Goal: Task Accomplishment & Management: Use online tool/utility

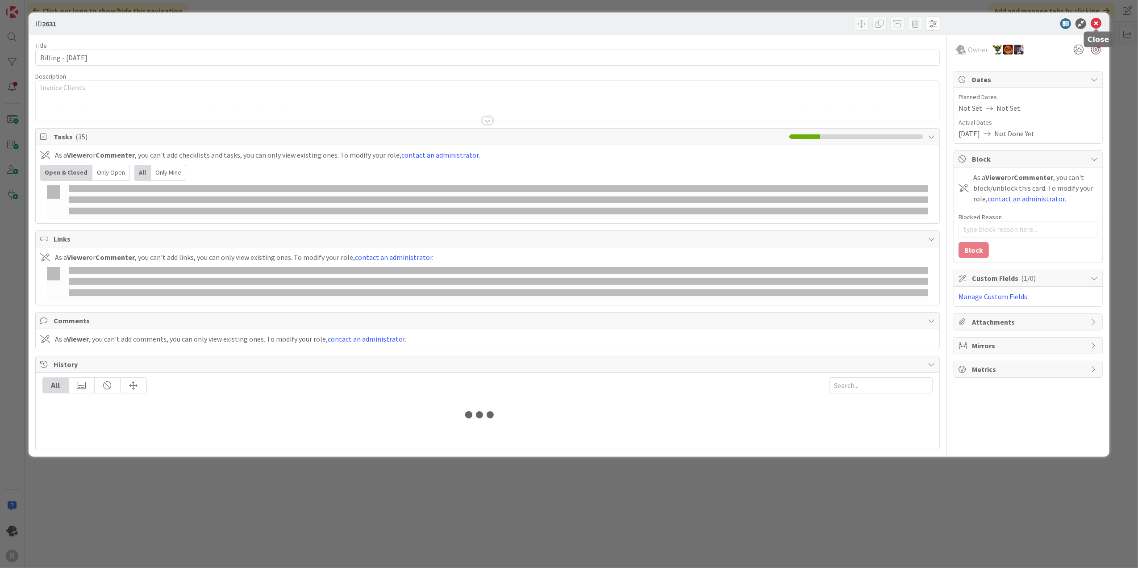
click at [1096, 24] on icon at bounding box center [1096, 23] width 11 height 11
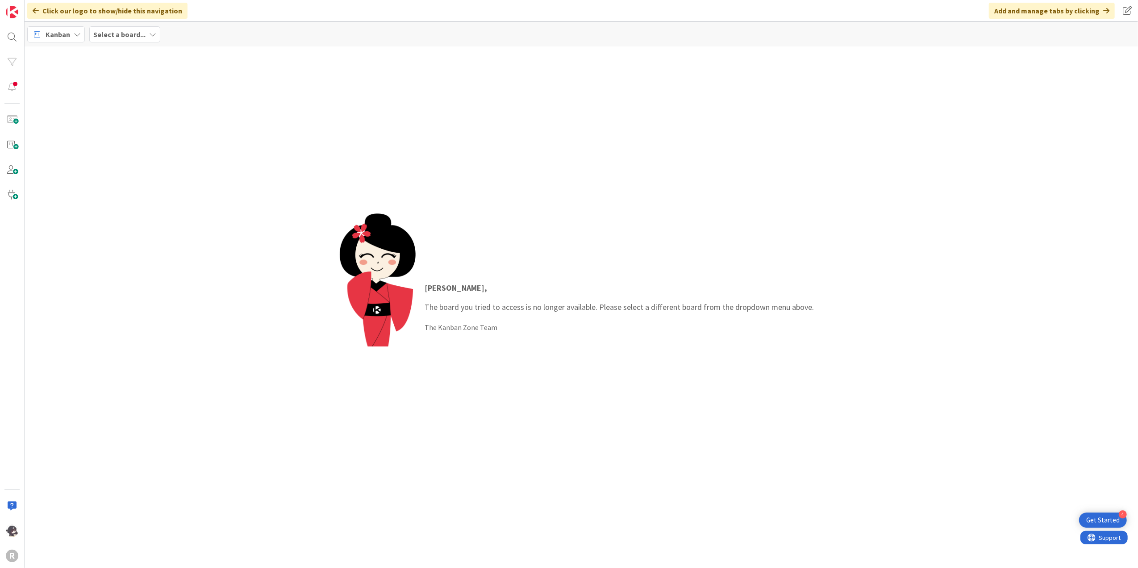
click at [69, 33] on span "Kanban" at bounding box center [58, 34] width 25 height 11
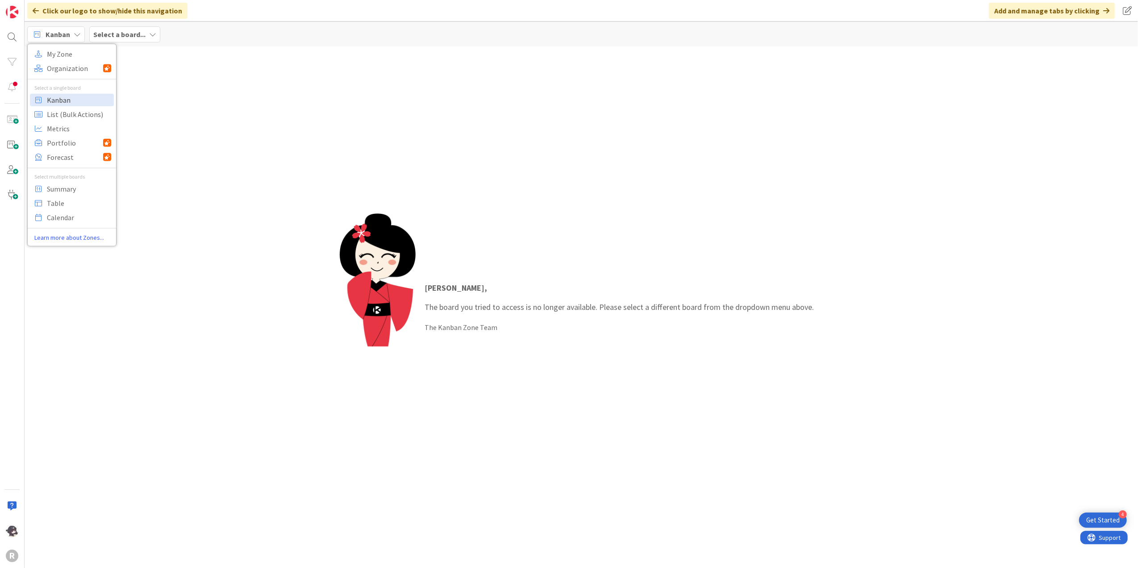
click at [66, 99] on span "Kanban" at bounding box center [79, 99] width 64 height 13
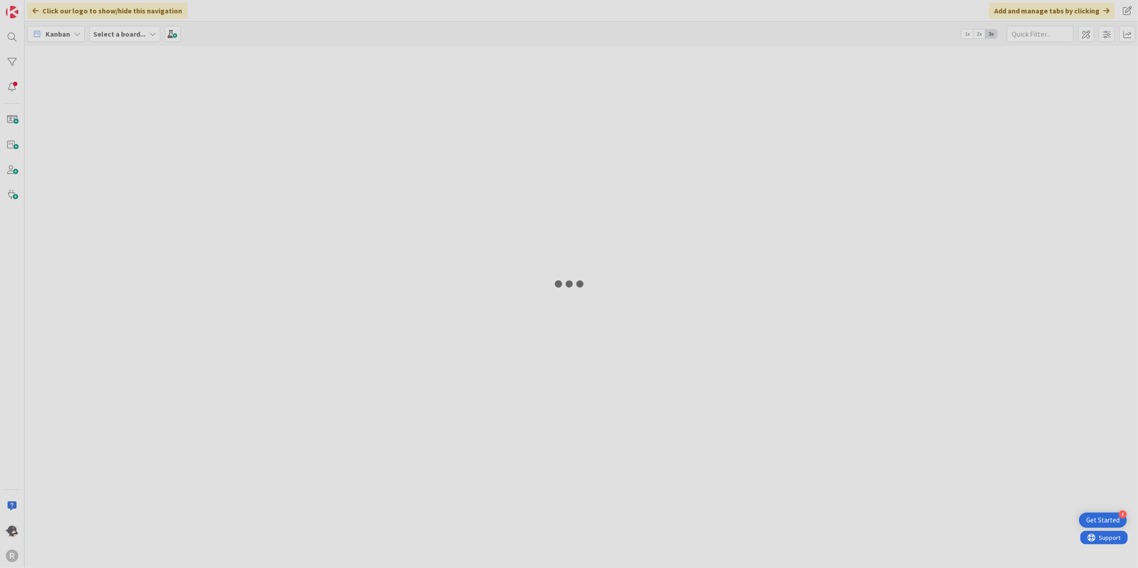
click at [142, 34] on div at bounding box center [569, 284] width 1138 height 568
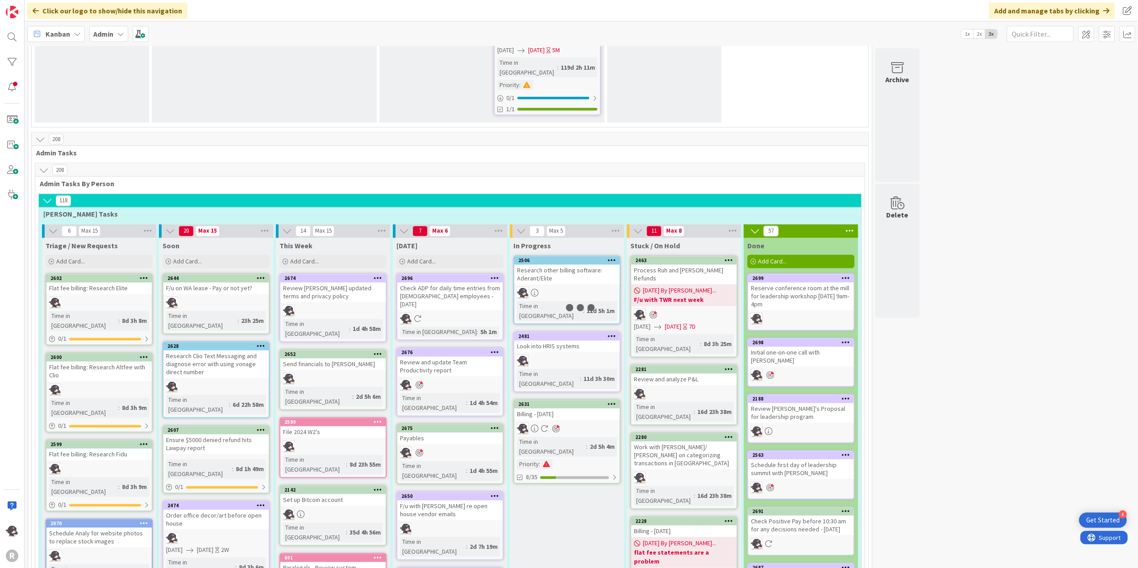
scroll to position [1666, 0]
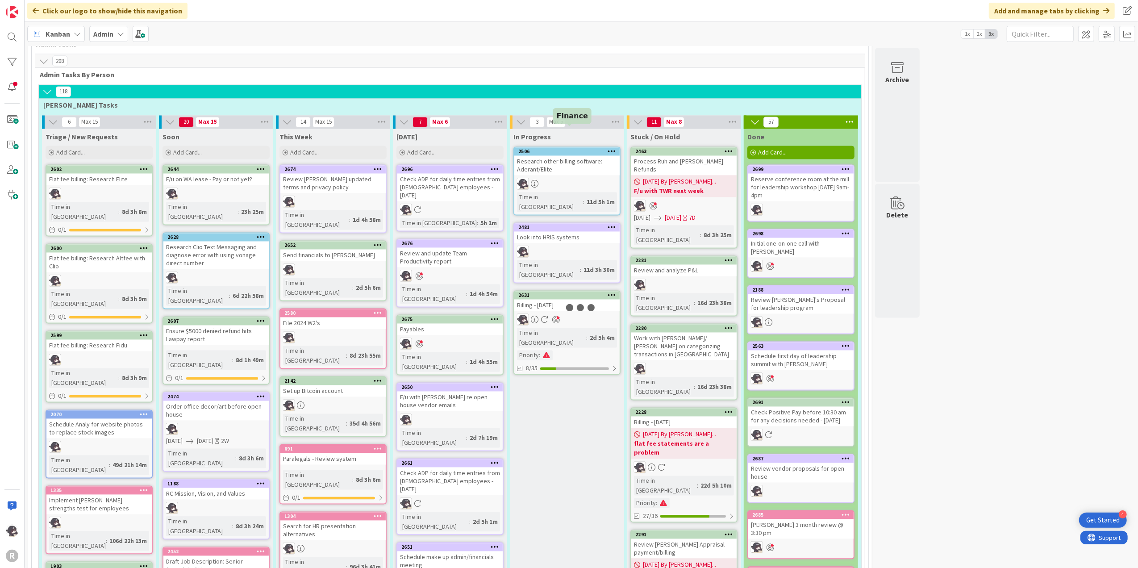
click at [569, 292] on div "2631" at bounding box center [568, 295] width 101 height 6
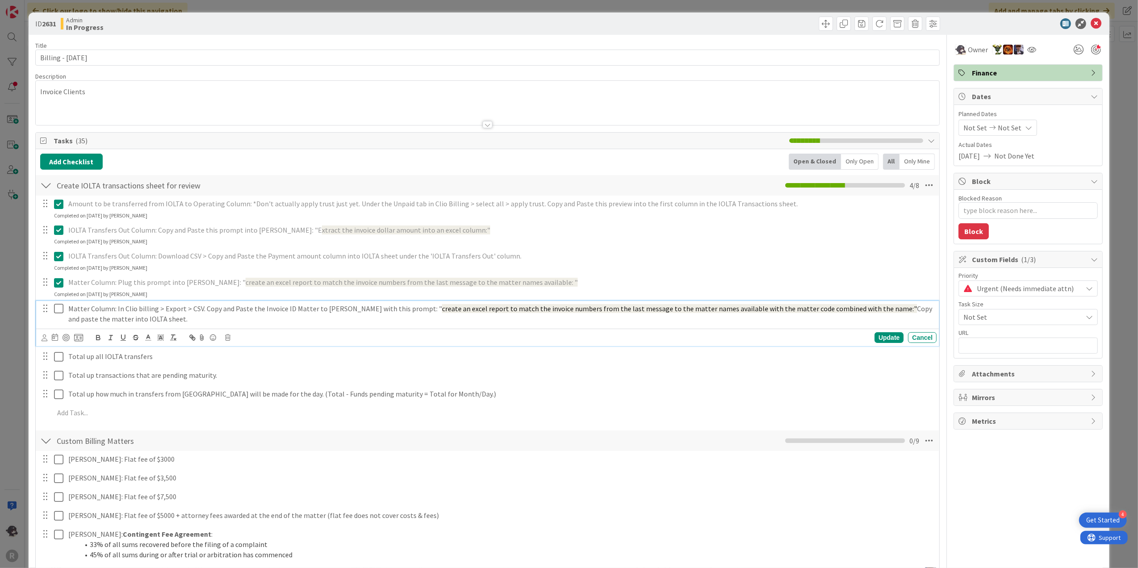
click at [57, 311] on icon at bounding box center [58, 308] width 9 height 11
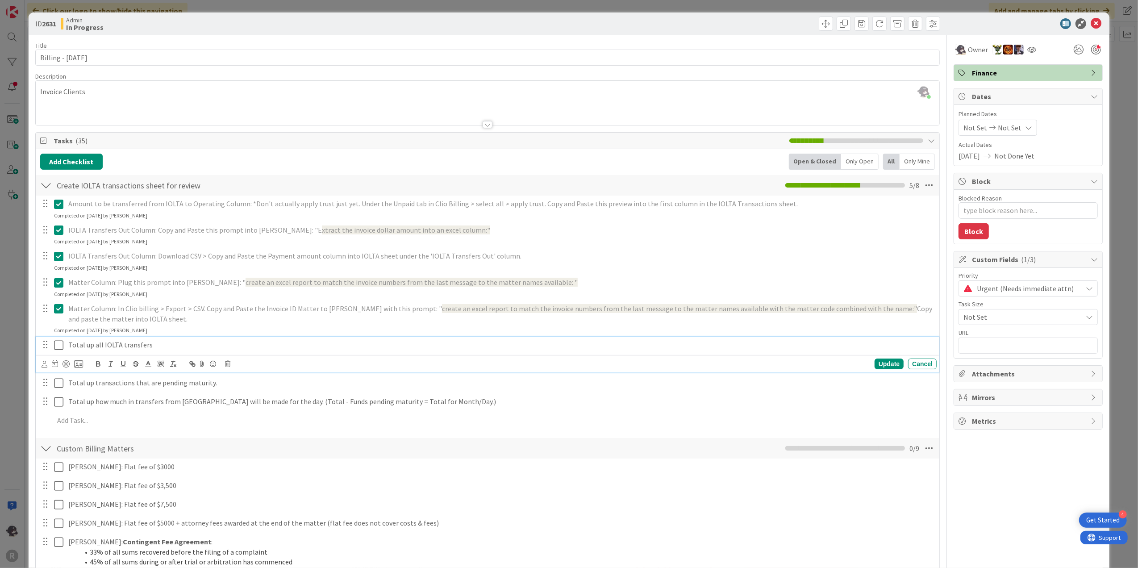
click at [59, 343] on icon at bounding box center [58, 345] width 9 height 11
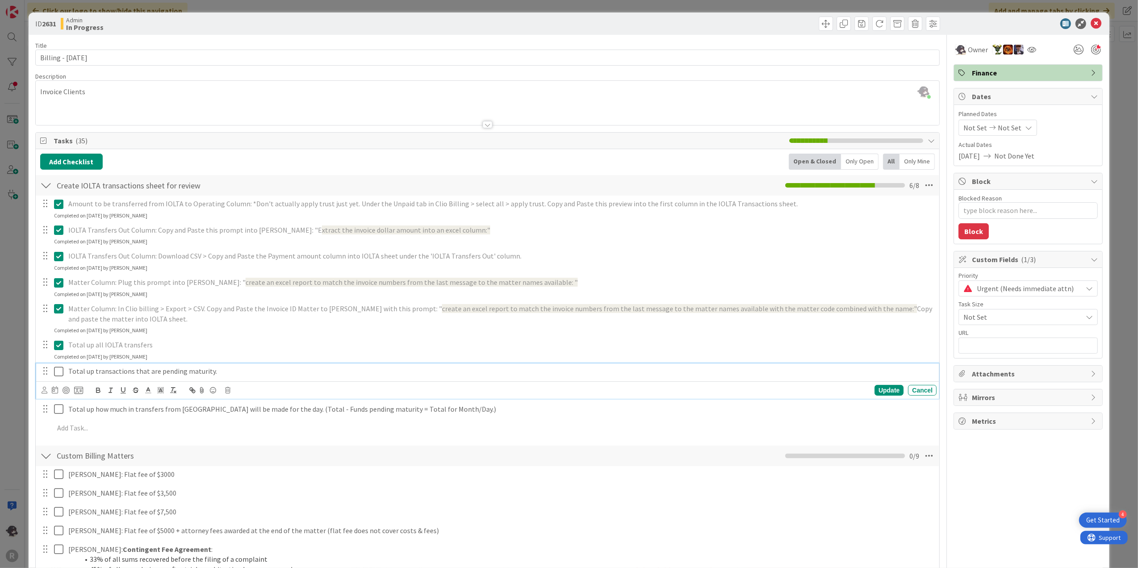
click at [59, 372] on icon at bounding box center [58, 371] width 9 height 11
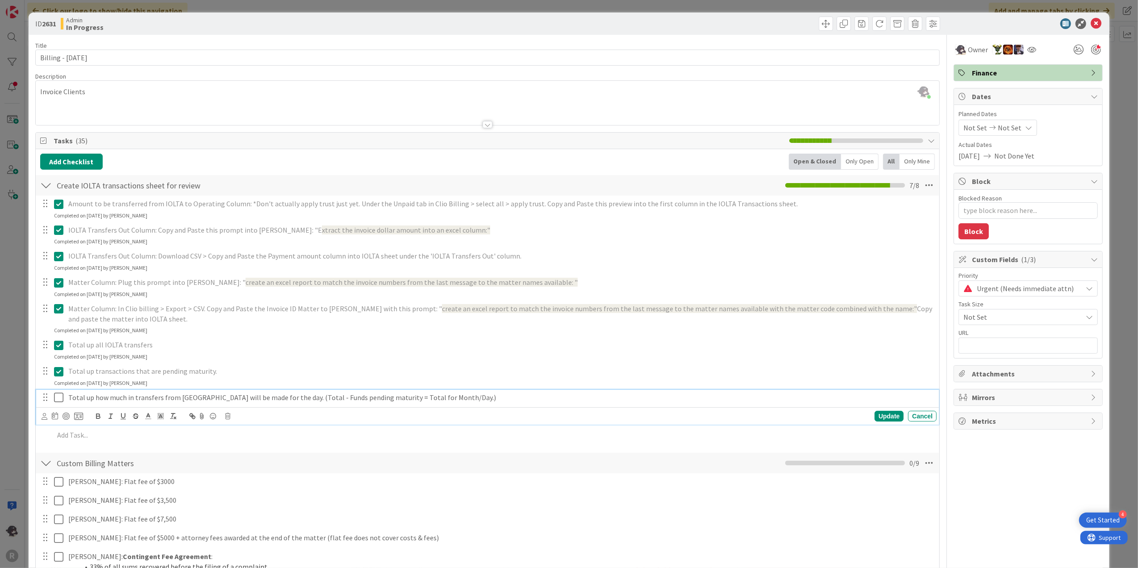
click at [59, 400] on icon at bounding box center [58, 397] width 9 height 11
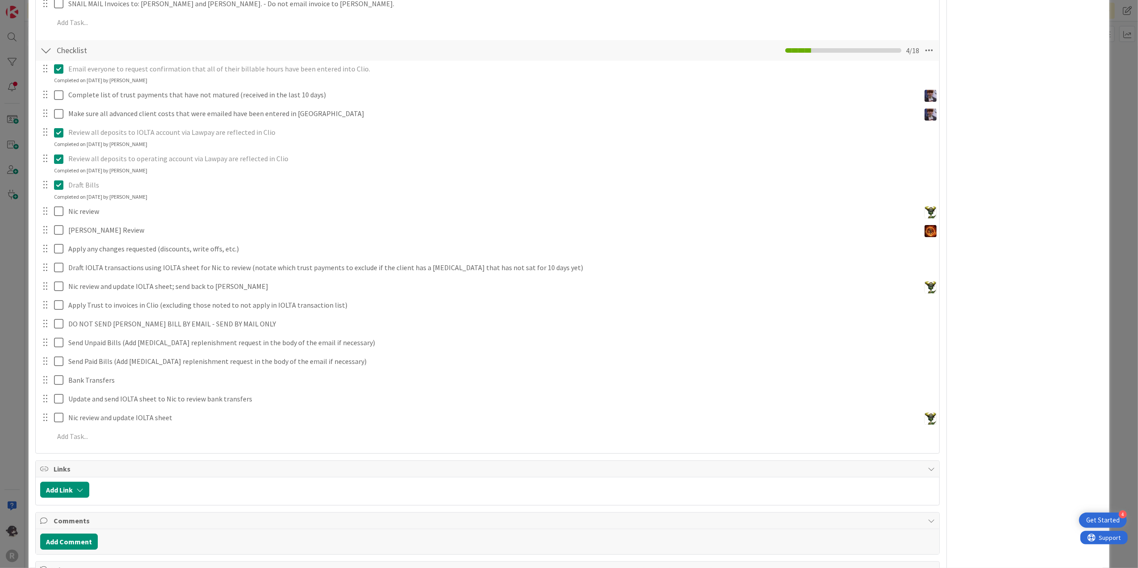
scroll to position [476, 0]
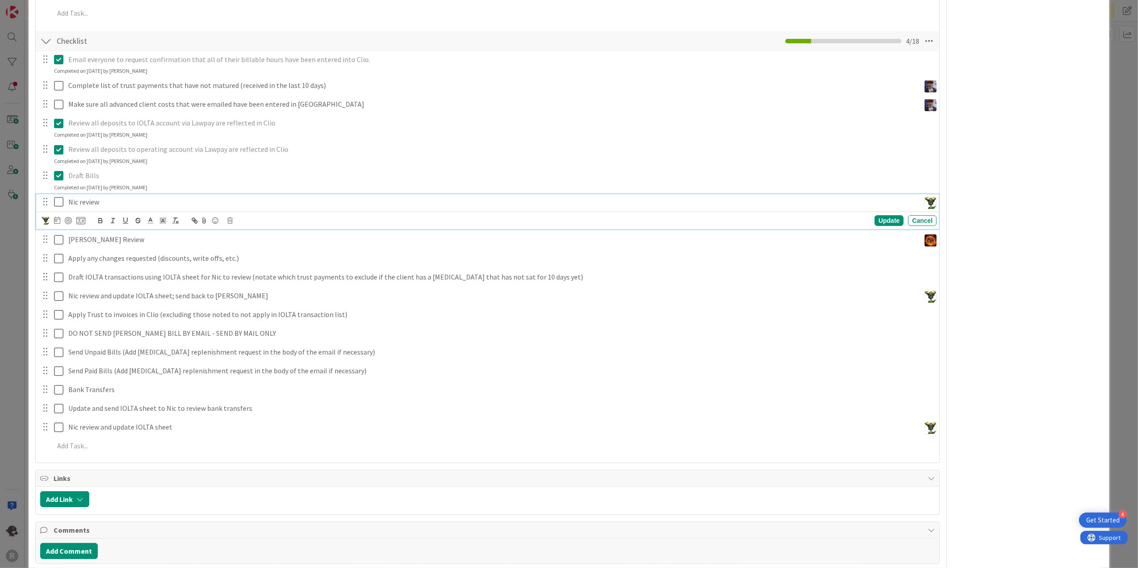
click at [60, 196] on icon at bounding box center [58, 201] width 9 height 11
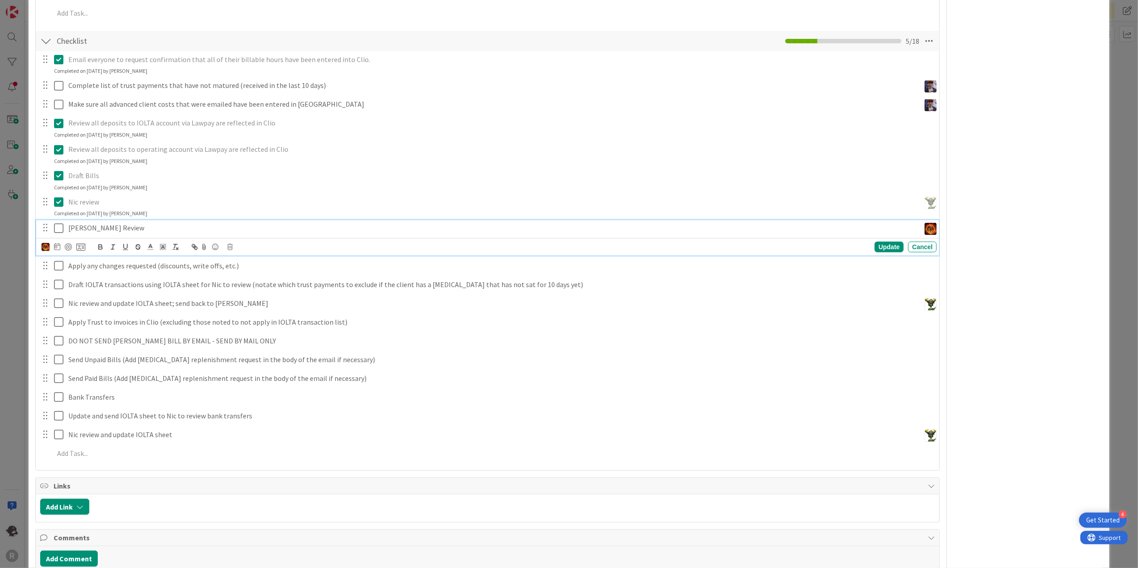
click at [61, 223] on icon at bounding box center [58, 228] width 9 height 11
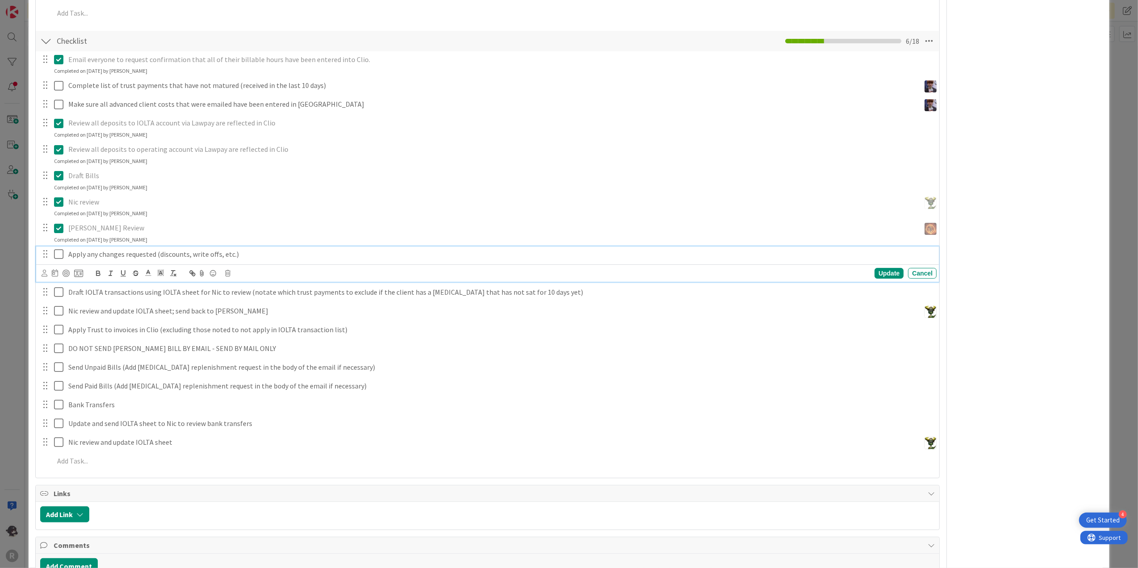
click at [58, 249] on icon at bounding box center [58, 254] width 9 height 11
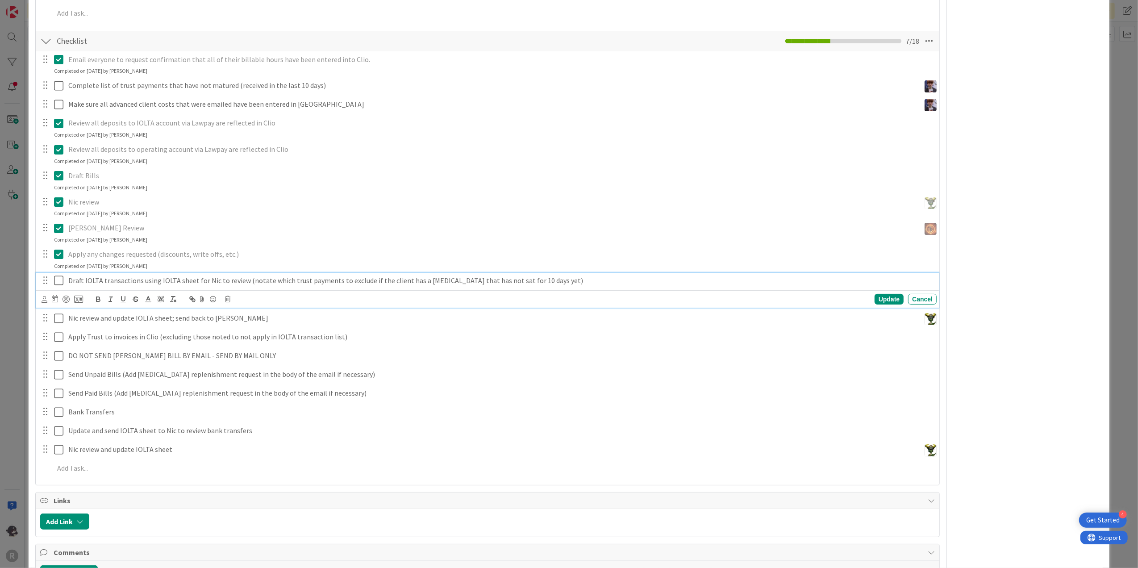
click at [56, 275] on icon at bounding box center [58, 280] width 9 height 11
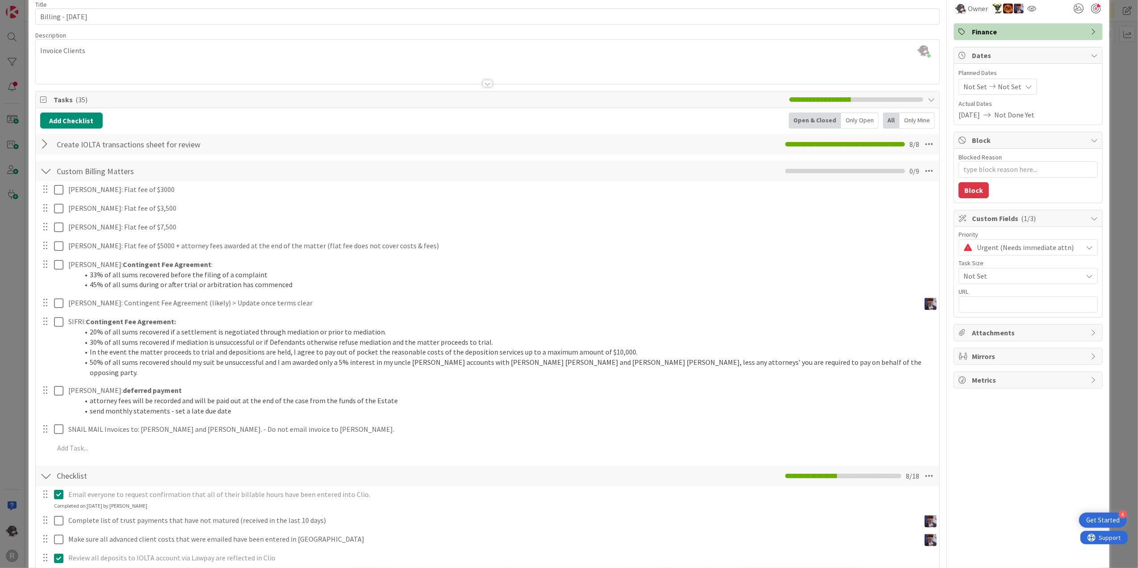
scroll to position [0, 0]
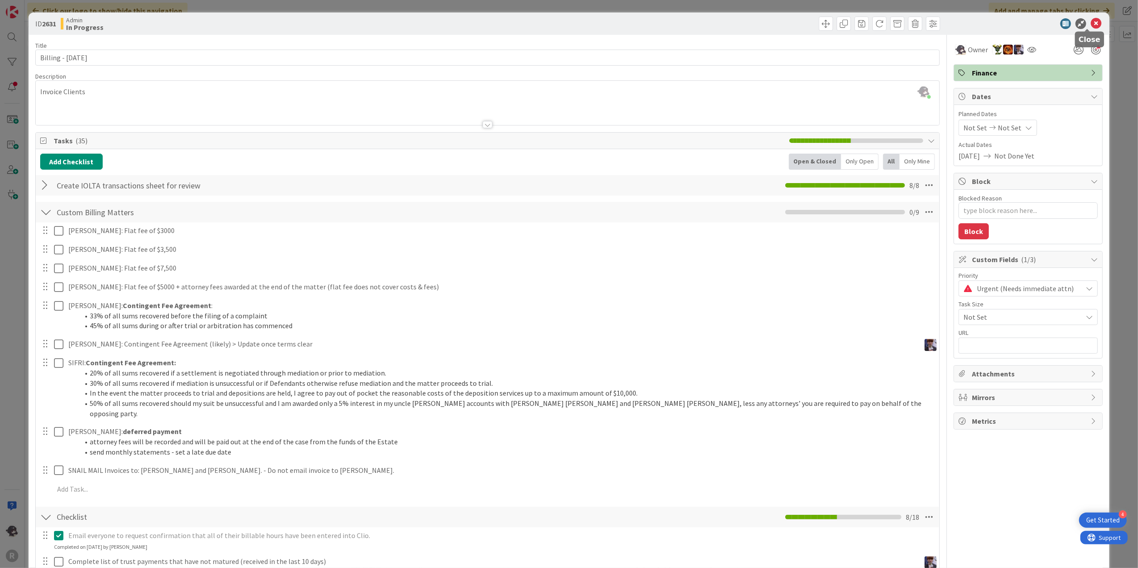
click at [1091, 25] on icon at bounding box center [1096, 23] width 11 height 11
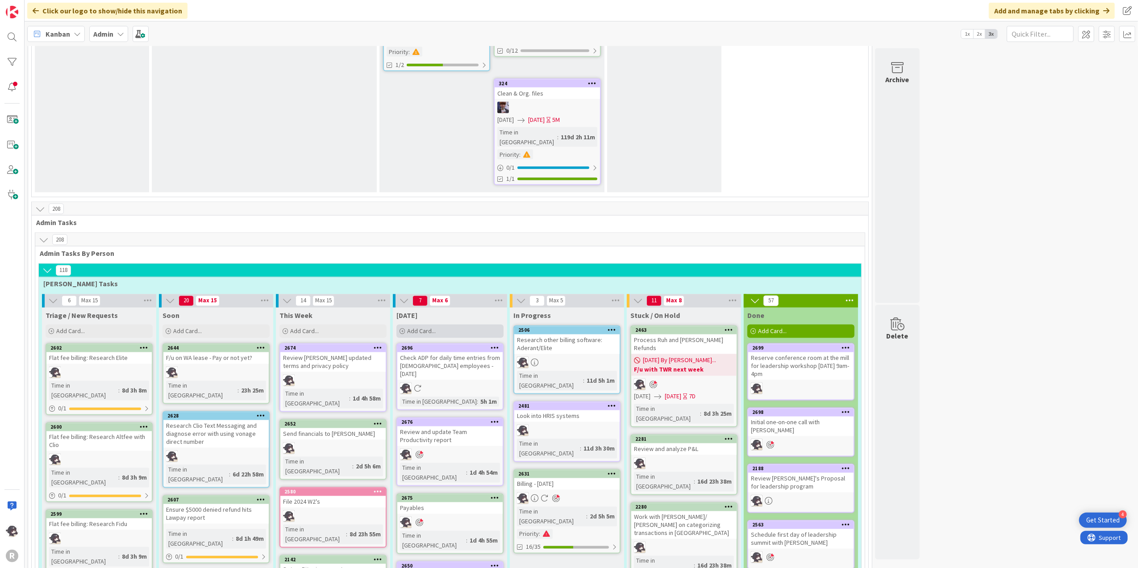
click at [454, 325] on div "Add Card..." at bounding box center [449, 331] width 107 height 13
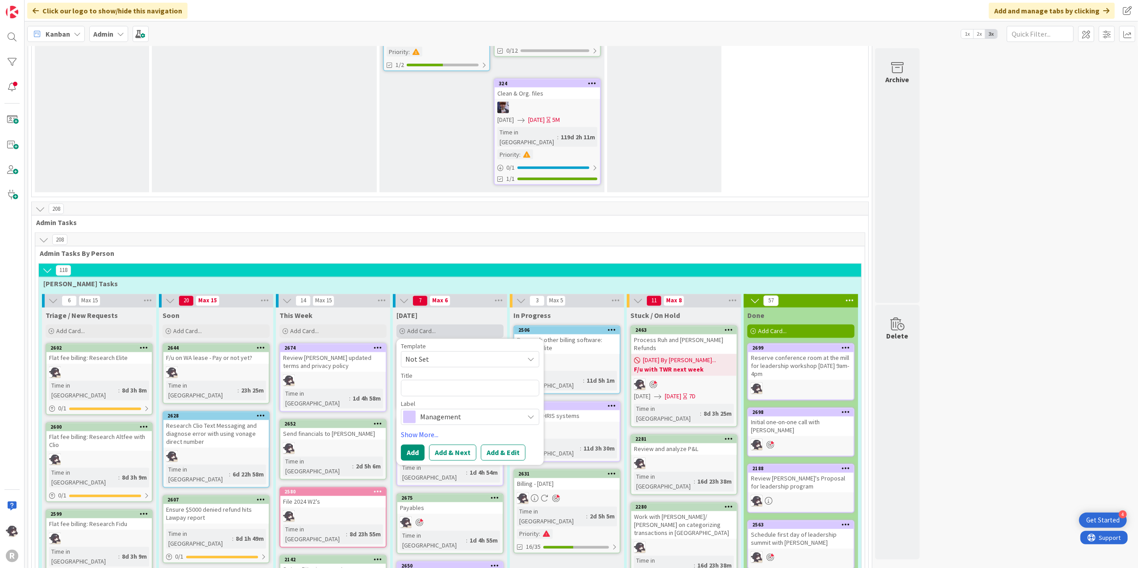
type textarea "x"
type textarea "S"
type textarea "x"
type textarea "Se"
type textarea "x"
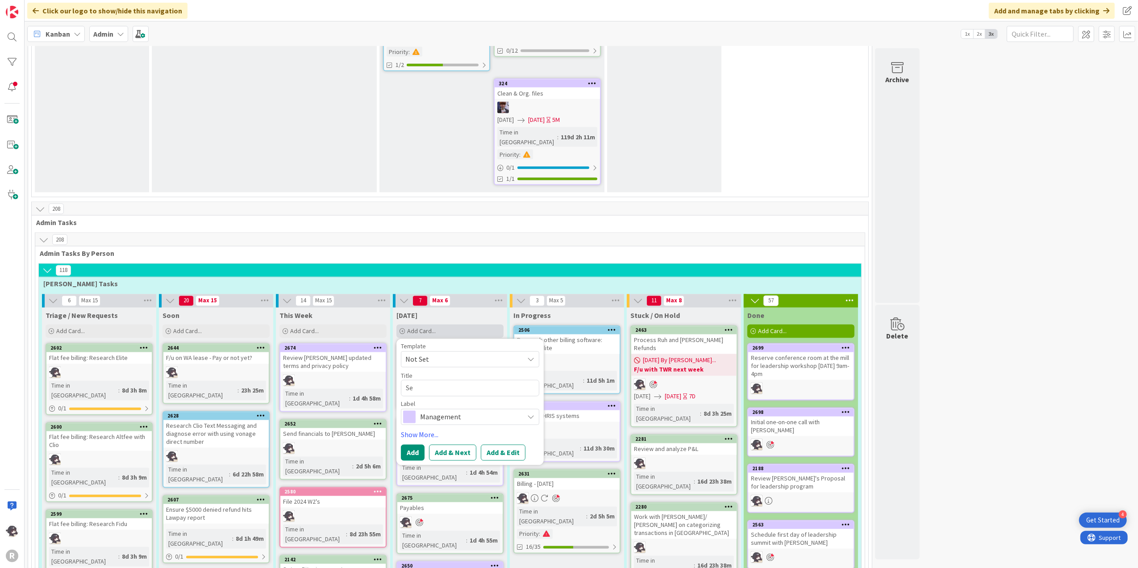
type textarea "Sen"
type textarea "x"
type textarea "Send"
type textarea "x"
type textarea "Send"
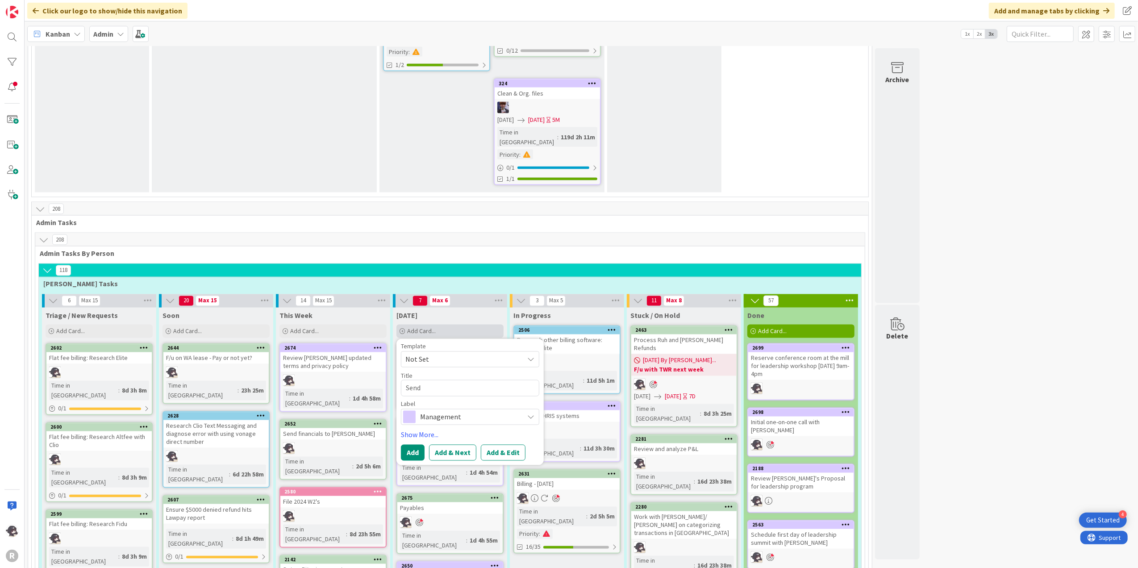
type textarea "x"
type textarea "Send D"
type textarea "x"
type textarea "Send De"
type textarea "x"
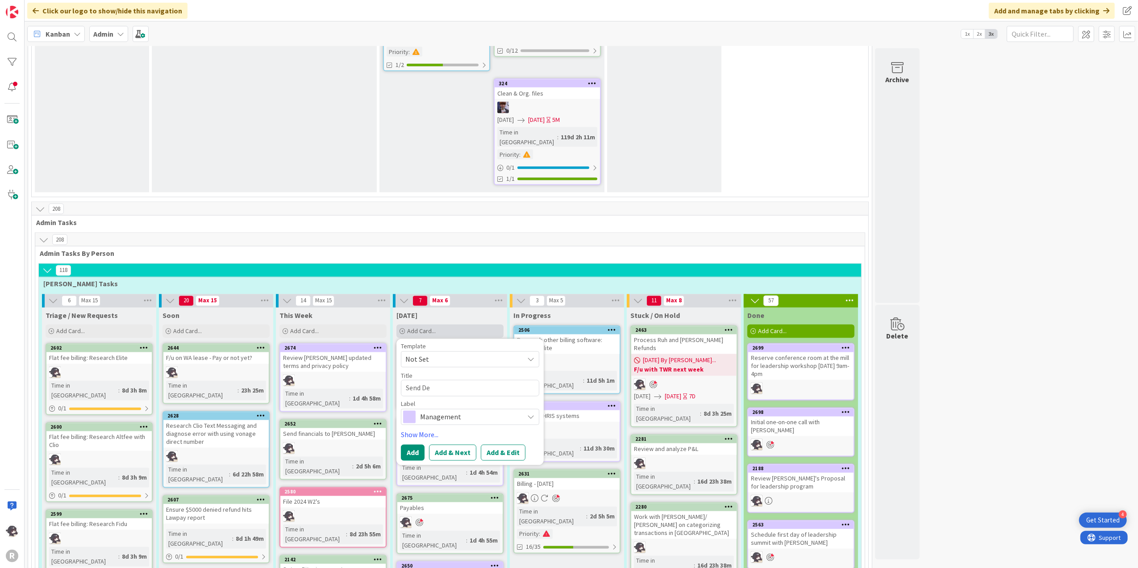
type textarea "Send Dev"
type textarea "x"
type textarea "Send Devi"
type textarea "x"
type textarea "Send Devin"
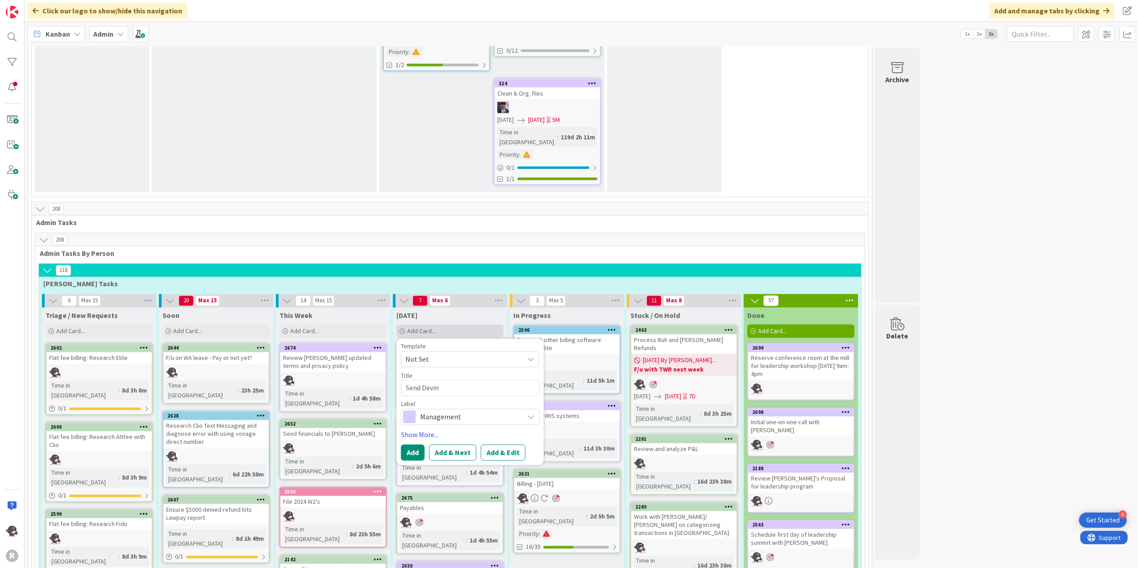
type textarea "x"
type textarea "Send [PERSON_NAME]"
type textarea "x"
type textarea "Send [PERSON_NAME]"
type textarea "x"
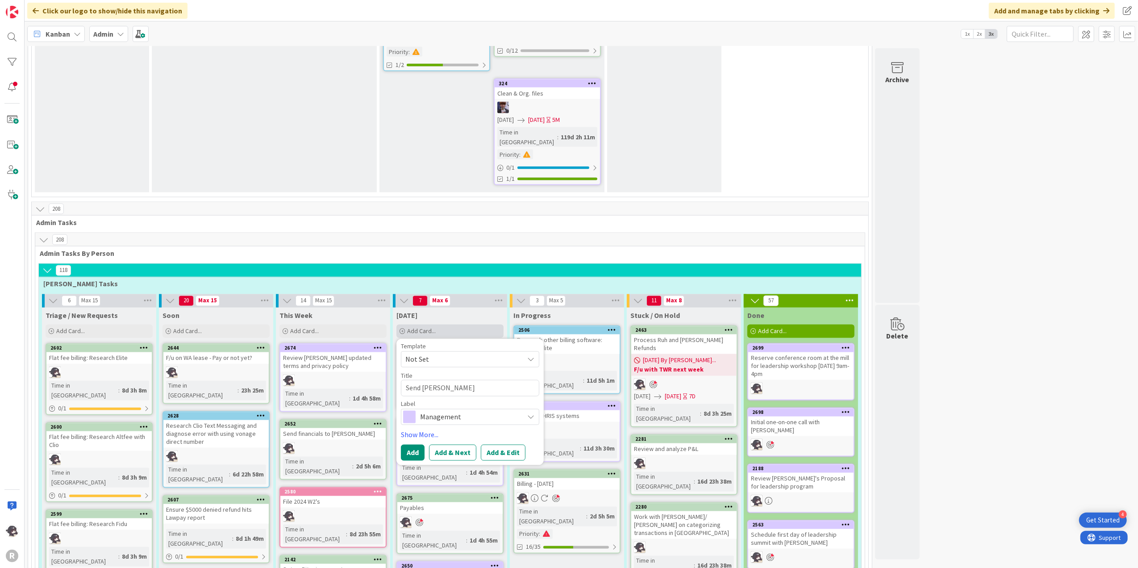
type textarea "Send [PERSON_NAME] a"
type textarea "x"
type textarea "Send [PERSON_NAME] an"
type textarea "x"
type textarea "Send [PERSON_NAME] and"
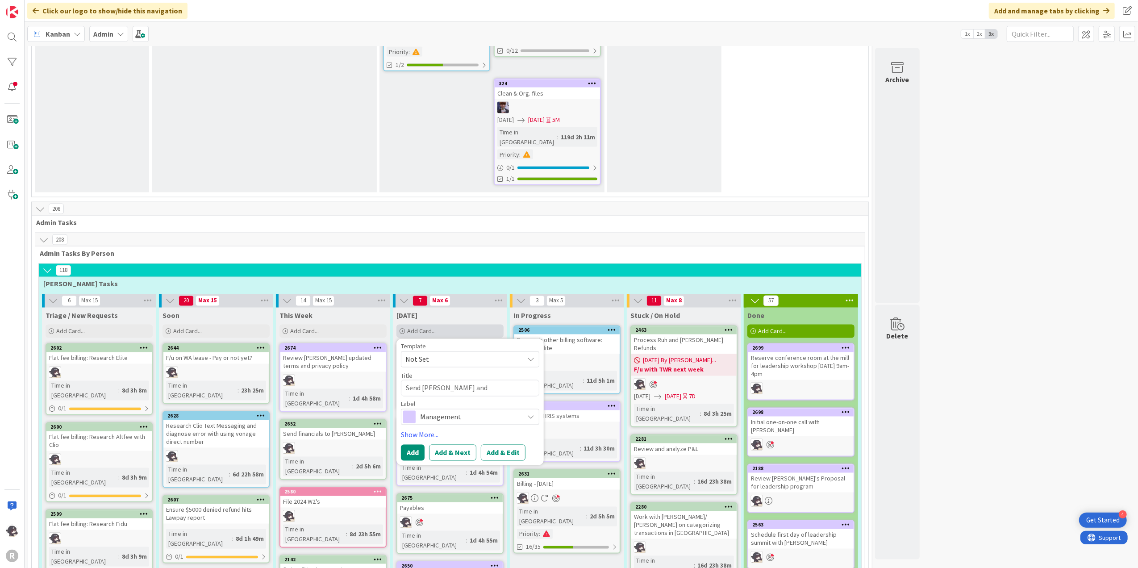
type textarea "x"
type textarea "Send [PERSON_NAME] and"
type textarea "x"
type textarea "Send [PERSON_NAME] and p"
type textarea "x"
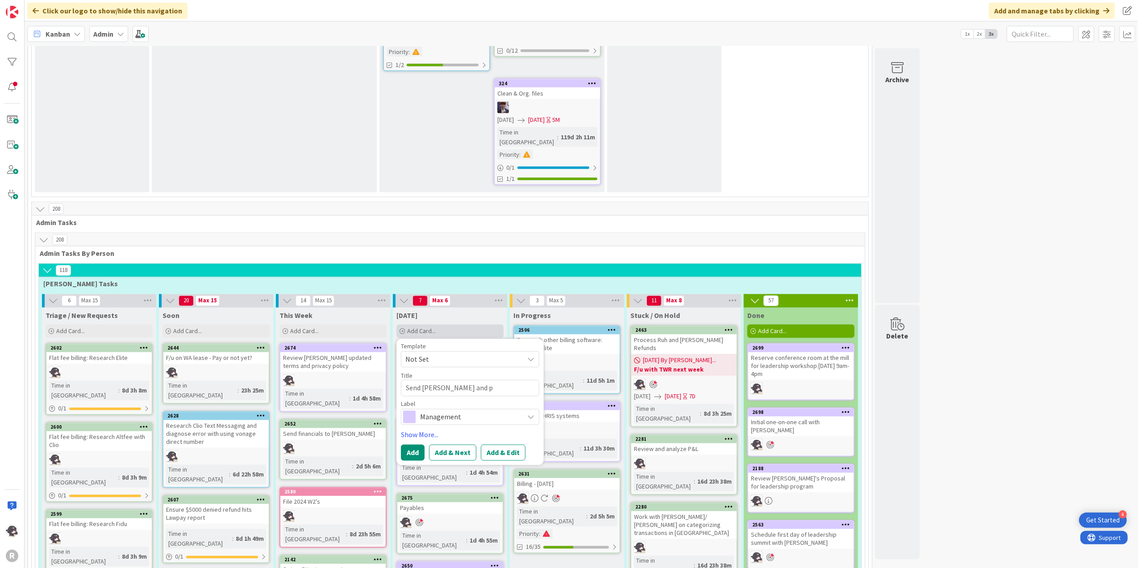
type textarea "Send [PERSON_NAME] and pa"
type textarea "x"
type textarea "Send [PERSON_NAME] and par"
type textarea "x"
type textarea "Send [PERSON_NAME] and part"
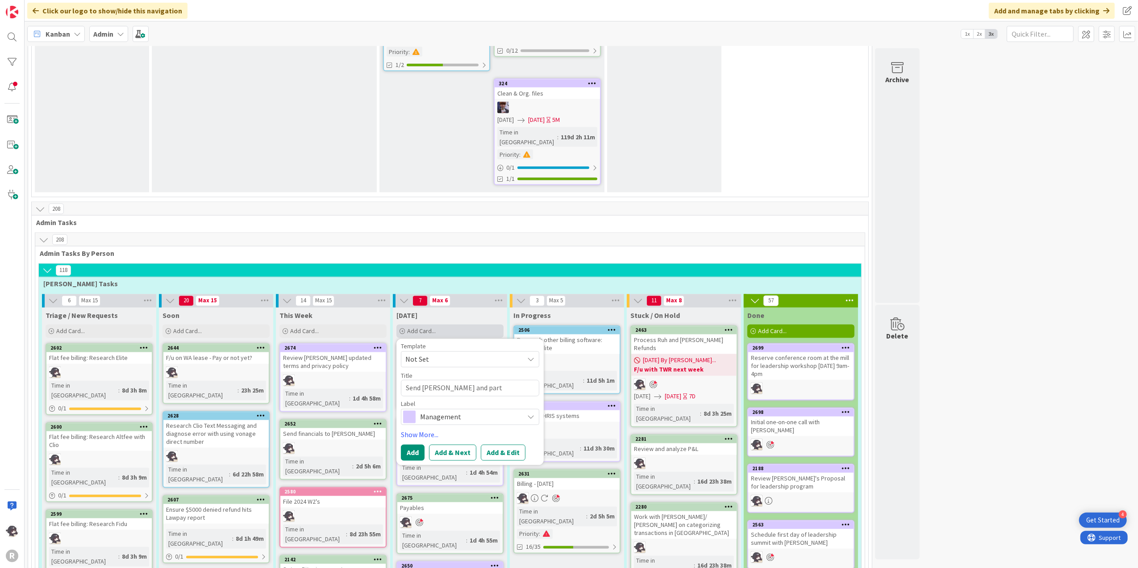
type textarea "x"
type textarea "Send [PERSON_NAME] and partn"
type textarea "x"
type textarea "[PERSON_NAME] and partner"
type textarea "x"
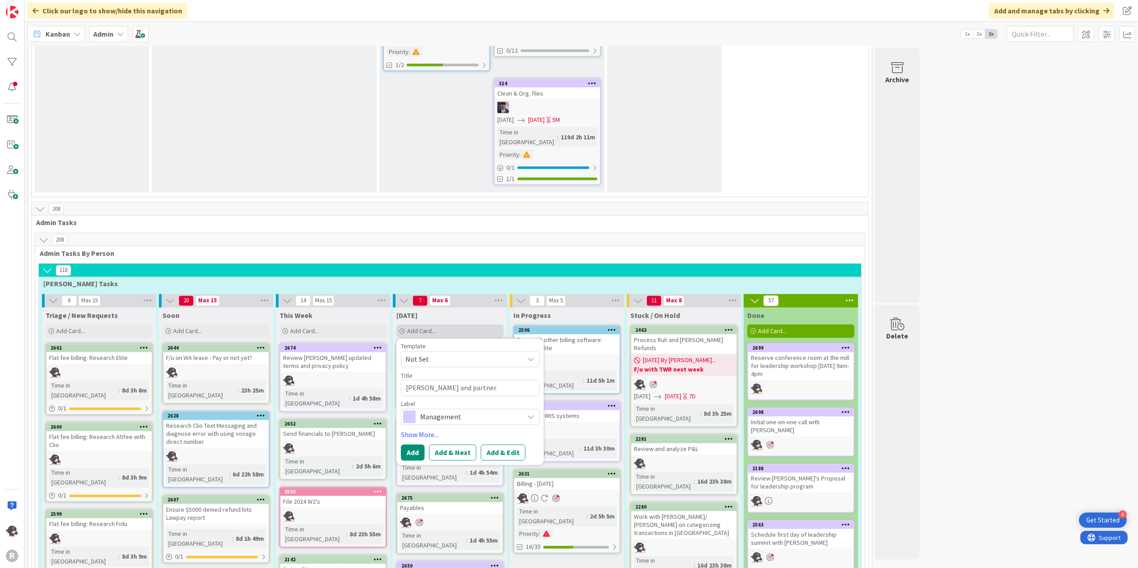
type textarea "Send [PERSON_NAME] and partners"
type textarea "x"
type textarea "Send [PERSON_NAME] and partners"
type textarea "x"
type textarea "Send [PERSON_NAME] and partners p"
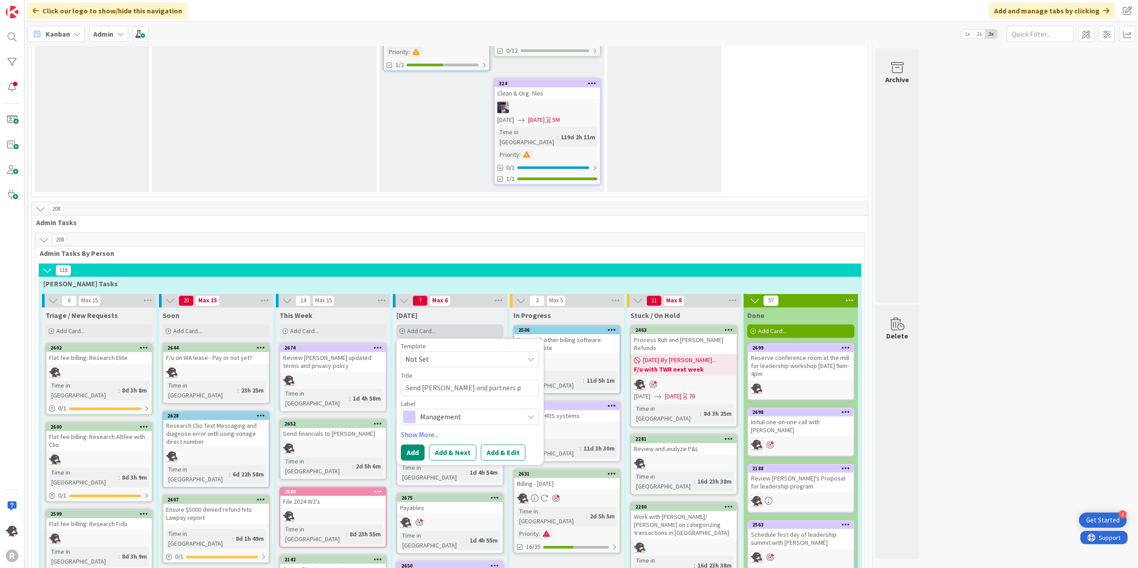
type textarea "x"
type textarea "Send [PERSON_NAME] and partners po"
type textarea "x"
type textarea "Send [PERSON_NAME] and partners pos"
type textarea "x"
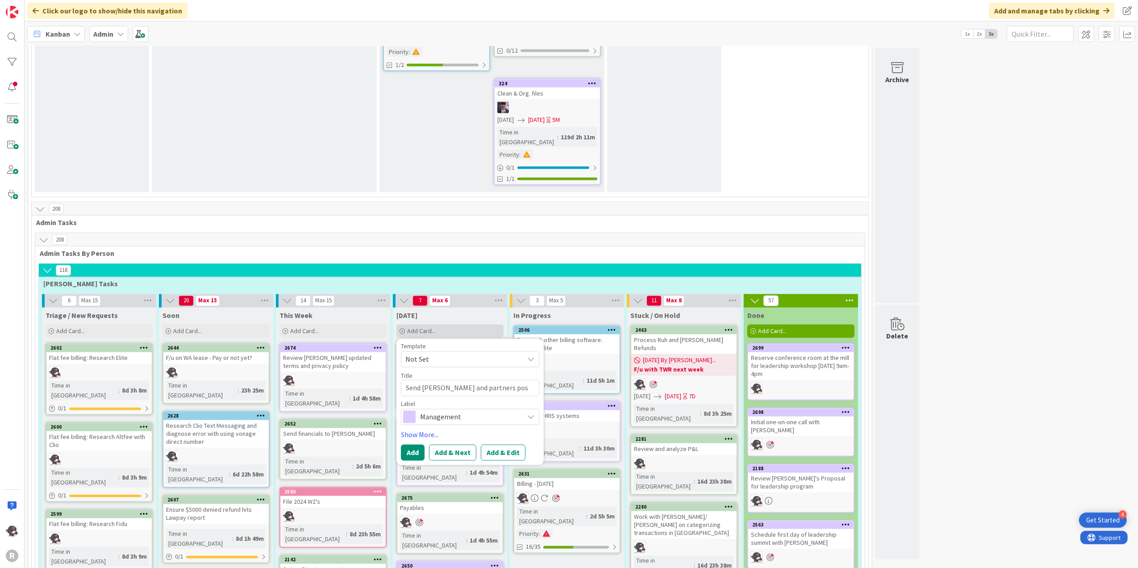
type textarea "Send [PERSON_NAME] and partners post"
type textarea "x"
type textarea "Send [PERSON_NAME] and partners post"
type textarea "x"
type textarea "Send [PERSON_NAME] and partners post re"
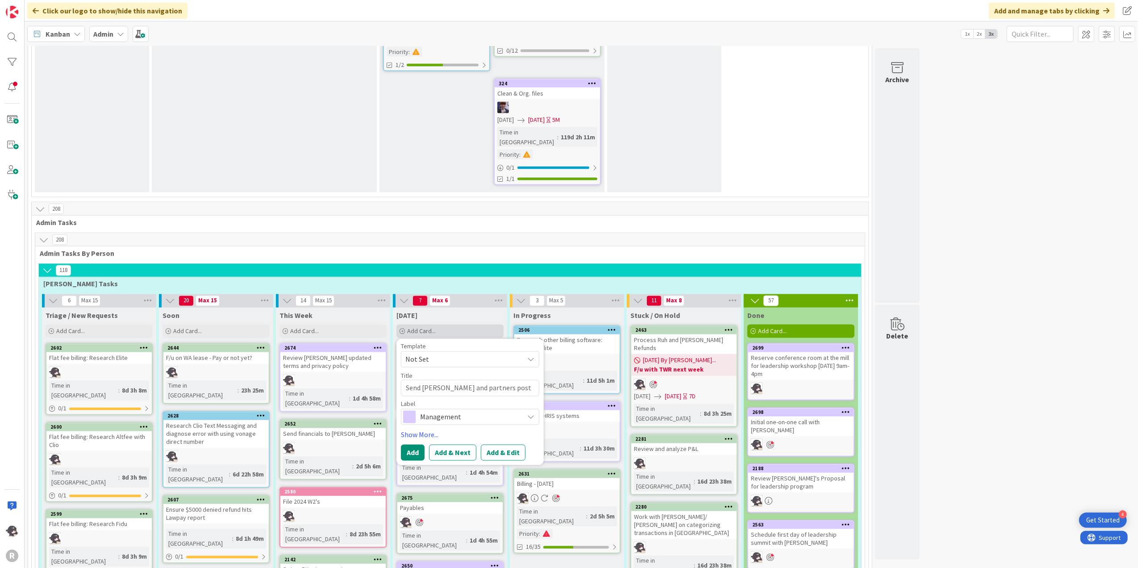
type textarea "x"
type textarea "Send [PERSON_NAME] and partners post rev"
type textarea "x"
type textarea "Send [PERSON_NAME] and partners post revi"
type textarea "x"
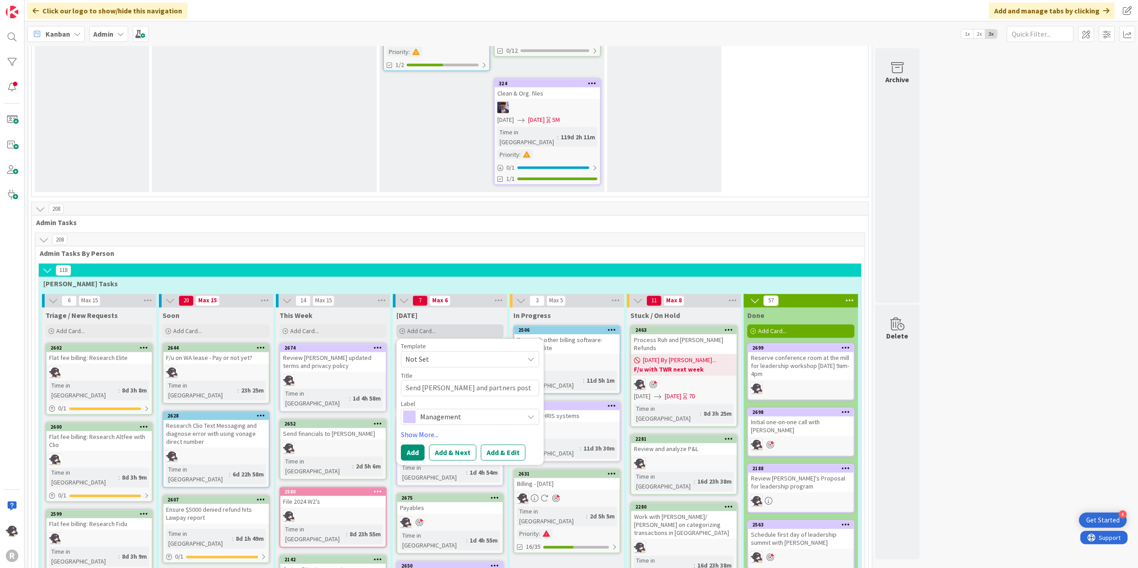
type textarea "Send [PERSON_NAME] and partners post revie"
type textarea "x"
type textarea "Send [PERSON_NAME] and partners post review"
type textarea "x"
type textarea "Send [PERSON_NAME] and partners post review"
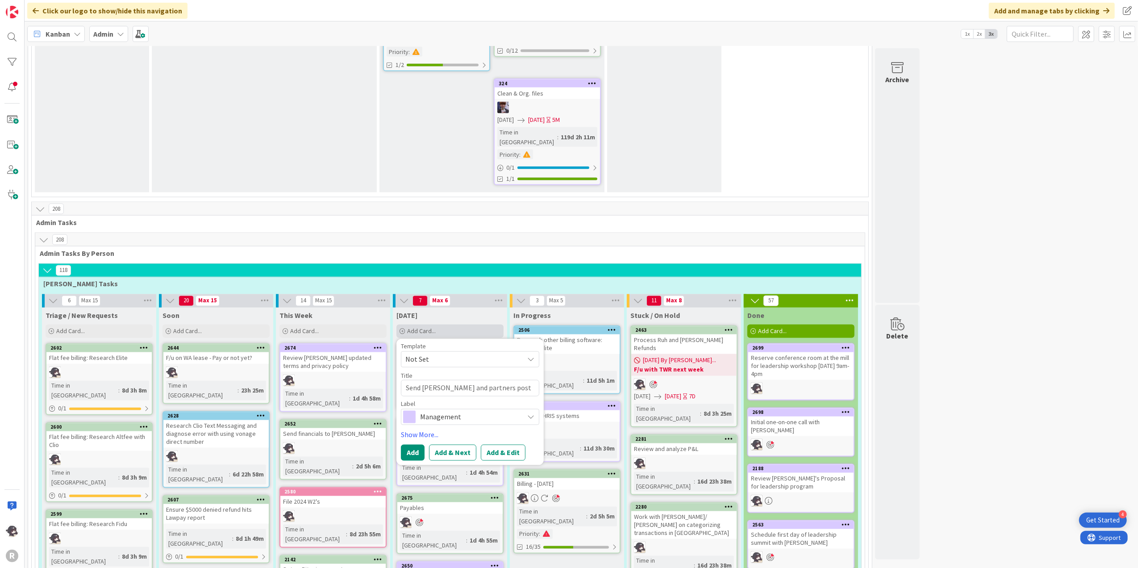
type textarea "x"
type textarea "Send [PERSON_NAME] and partners post review no"
type textarea "x"
type textarea "Send [PERSON_NAME] and partners post review not"
type textarea "x"
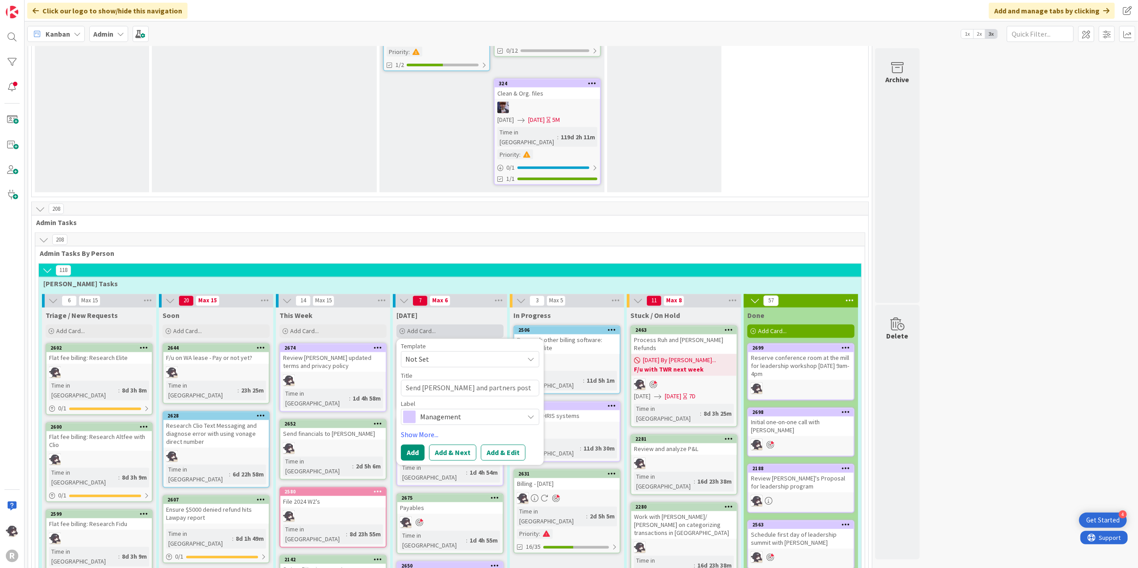
type textarea "Send [PERSON_NAME] and partners post review note"
type textarea "x"
type textarea "[PERSON_NAME] and partners post review notes"
click at [437, 421] on span "Management" at bounding box center [469, 427] width 99 height 12
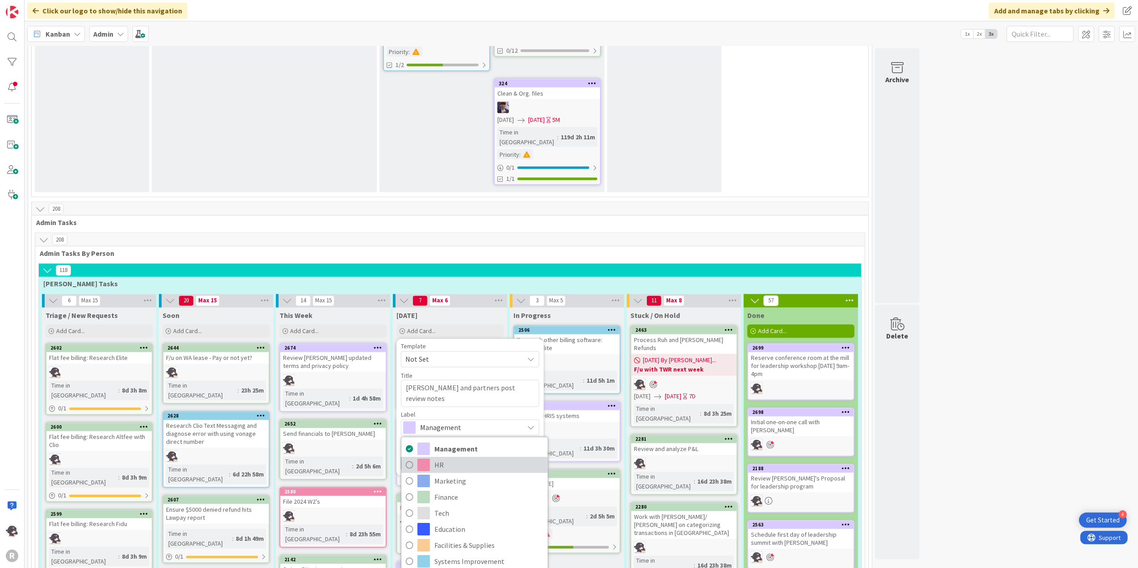
click at [453, 458] on span "HR" at bounding box center [488, 464] width 109 height 13
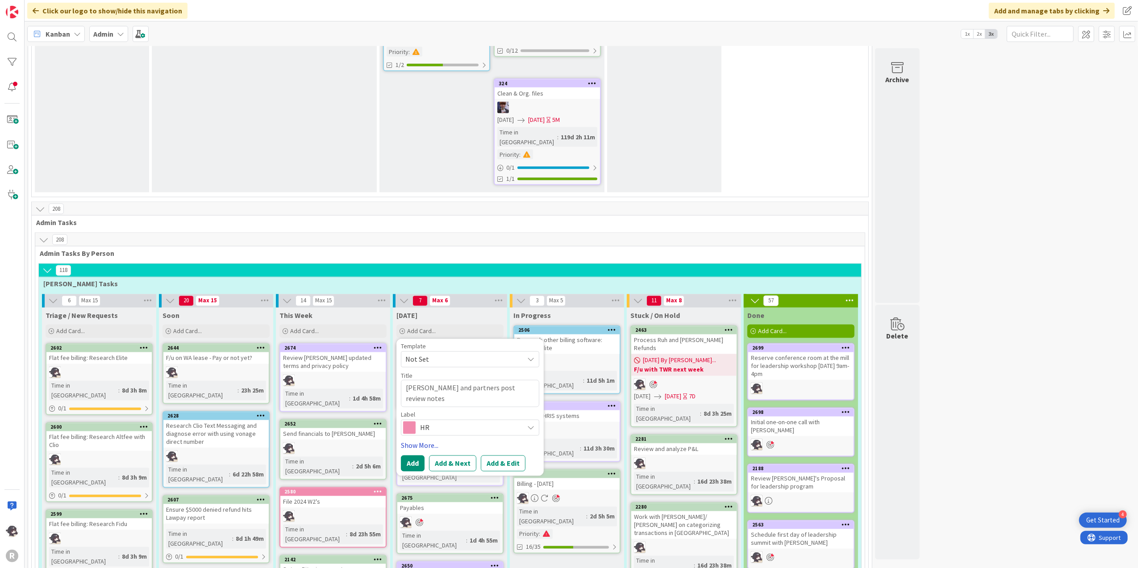
click at [425, 440] on link "Show More..." at bounding box center [470, 445] width 138 height 11
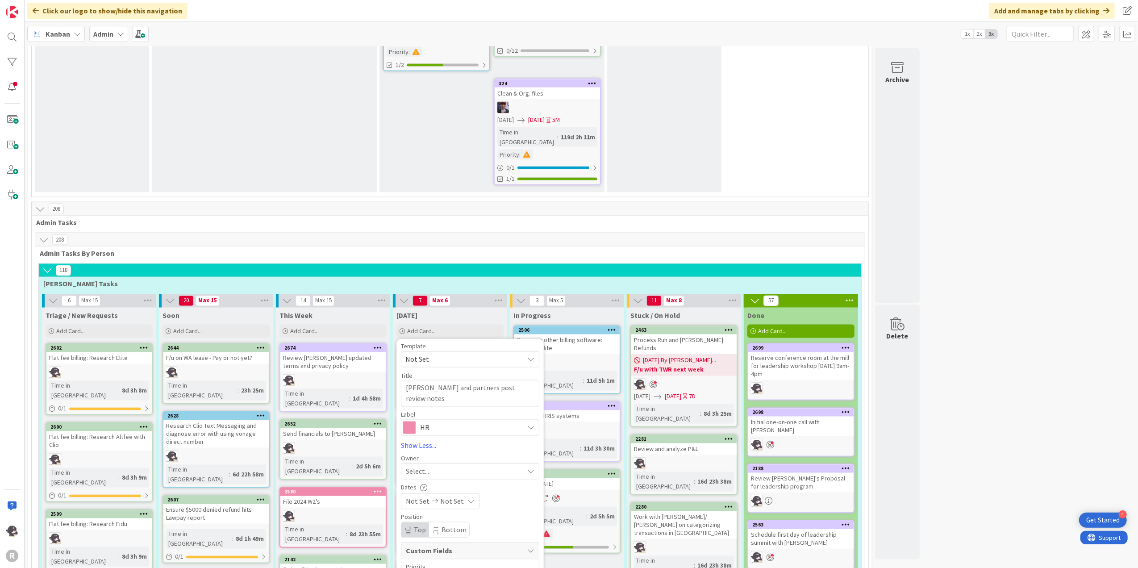
click at [429, 466] on span "Select..." at bounding box center [417, 471] width 23 height 11
click at [440, 523] on span "[PERSON_NAME]" at bounding box center [456, 529] width 43 height 13
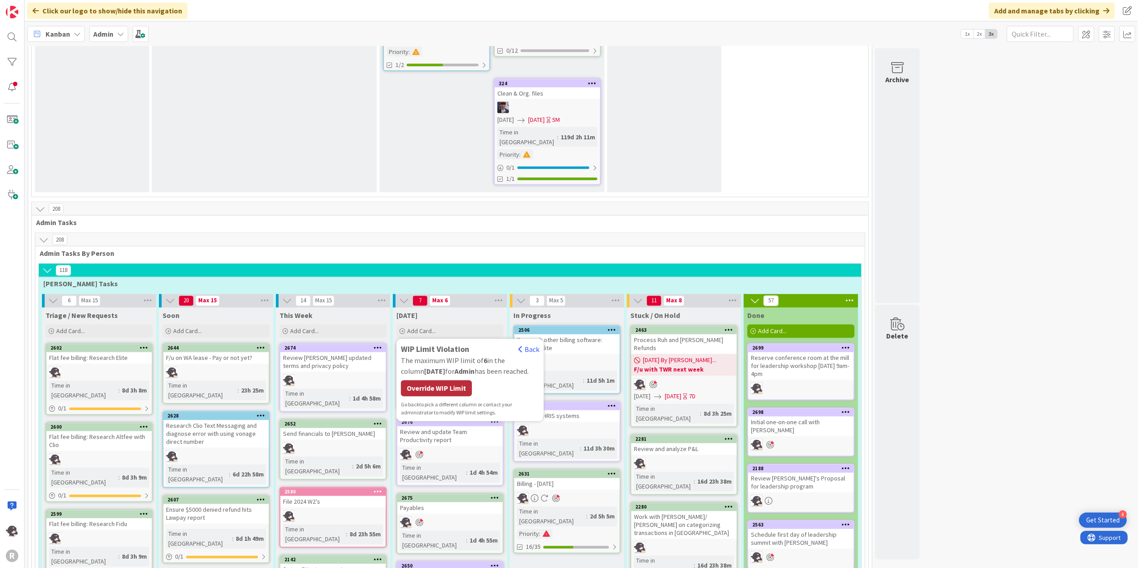
click at [446, 380] on div "Override WIP Limit" at bounding box center [436, 388] width 71 height 16
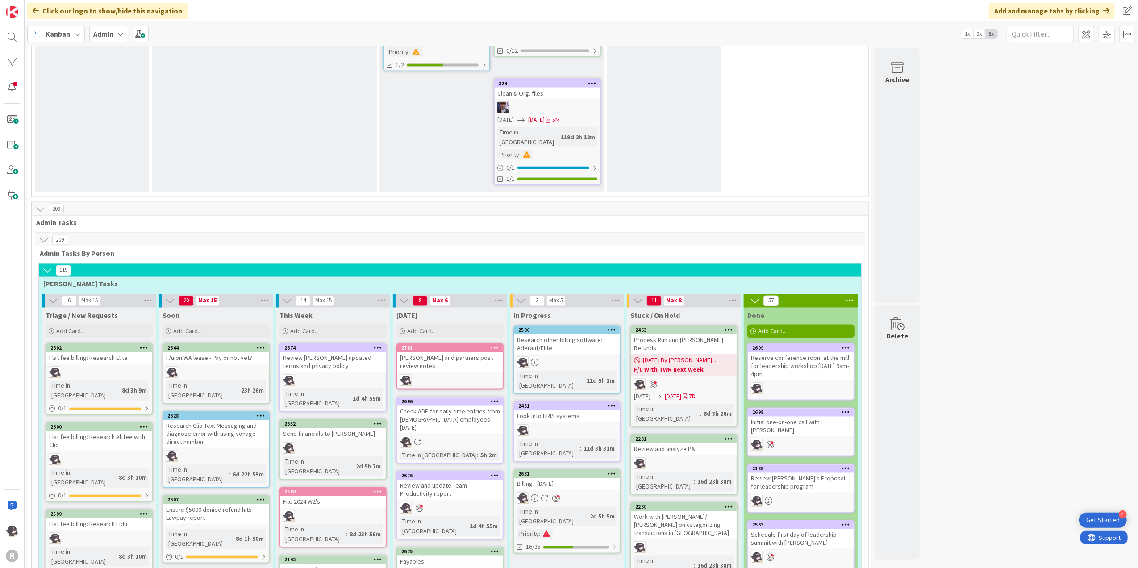
click at [501, 345] on div at bounding box center [495, 348] width 16 height 6
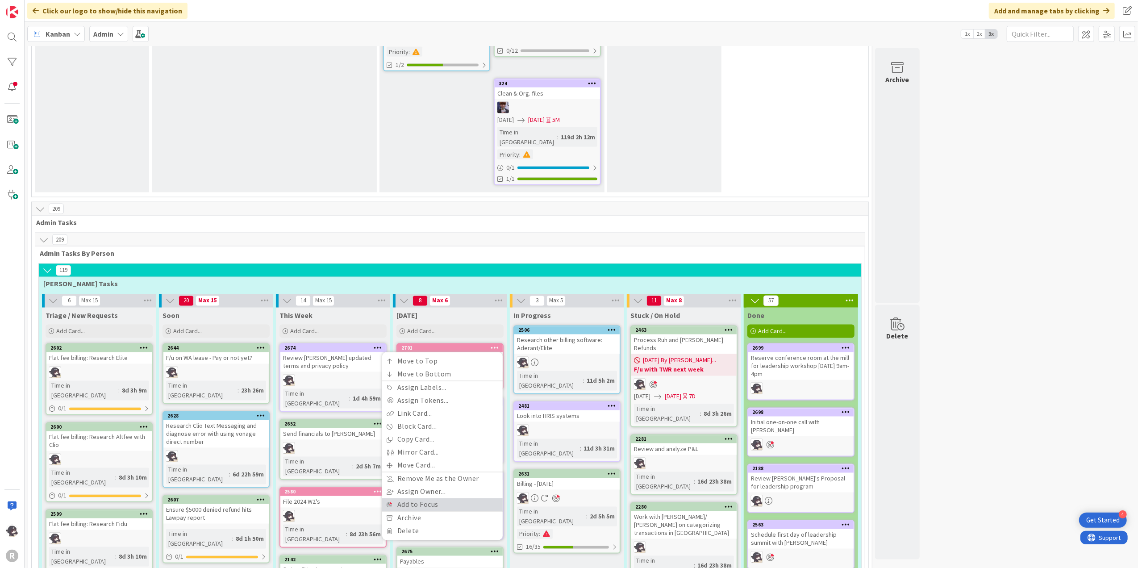
click at [421, 498] on link "Add to Focus" at bounding box center [442, 504] width 121 height 13
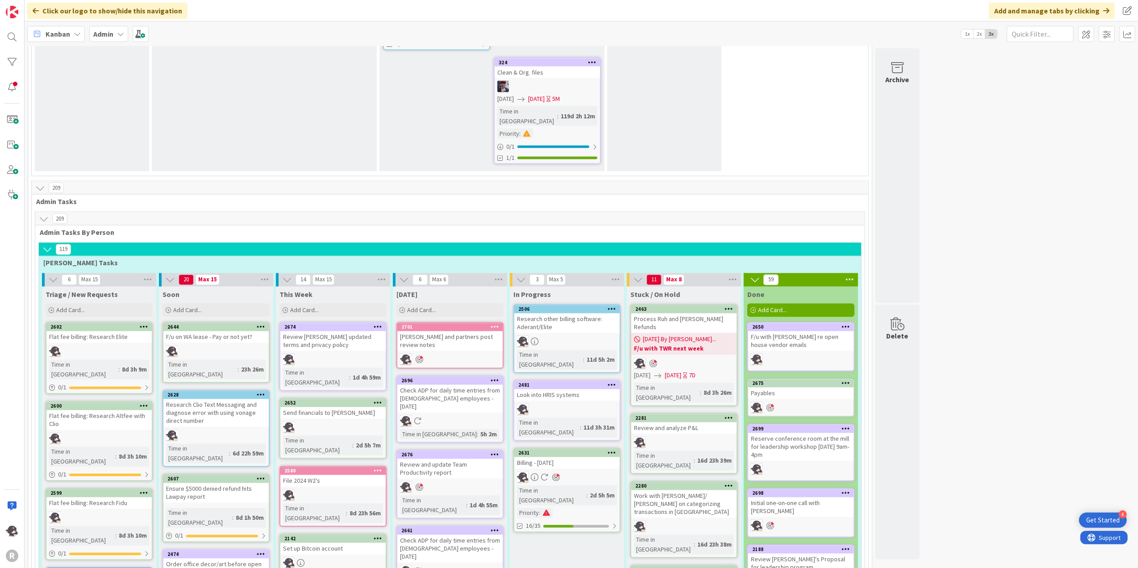
scroll to position [1488, 0]
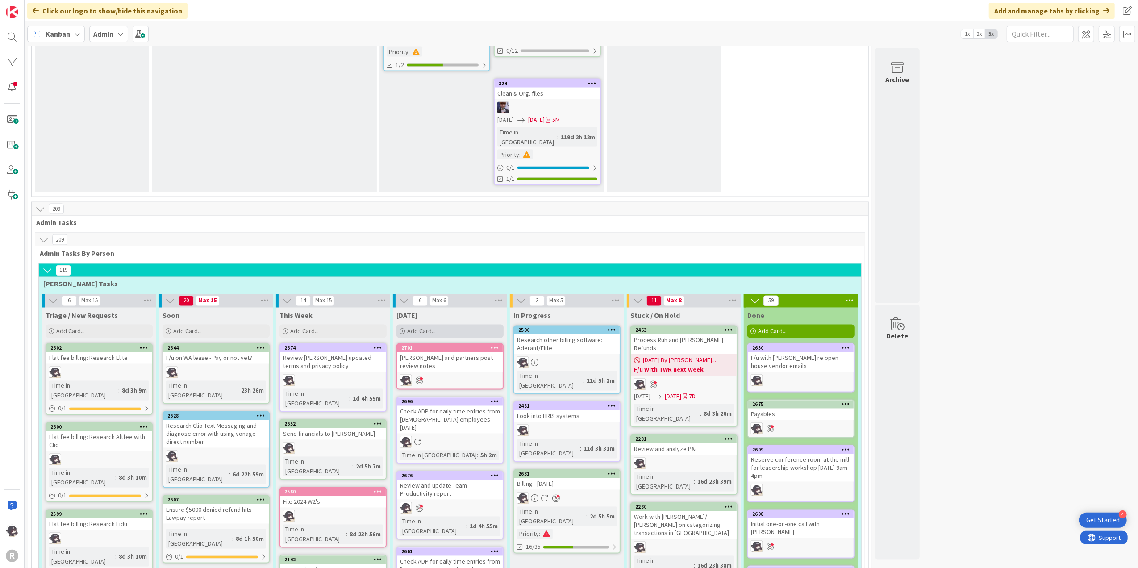
click at [446, 325] on div "Add Card..." at bounding box center [449, 331] width 107 height 13
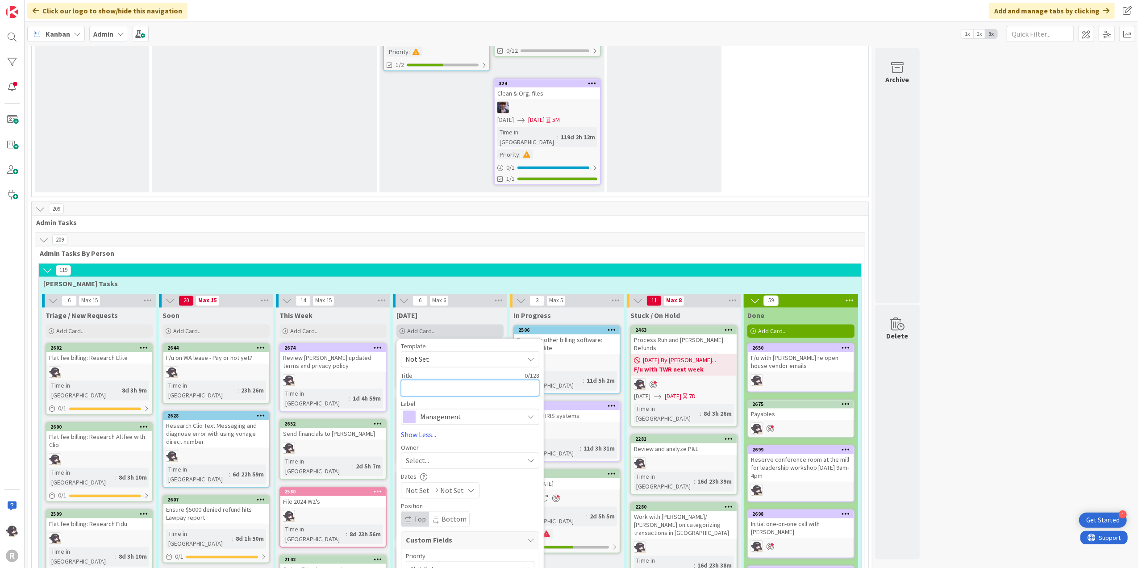
type textarea "x"
type textarea "F"
type textarea "x"
type textarea "Fo"
type textarea "x"
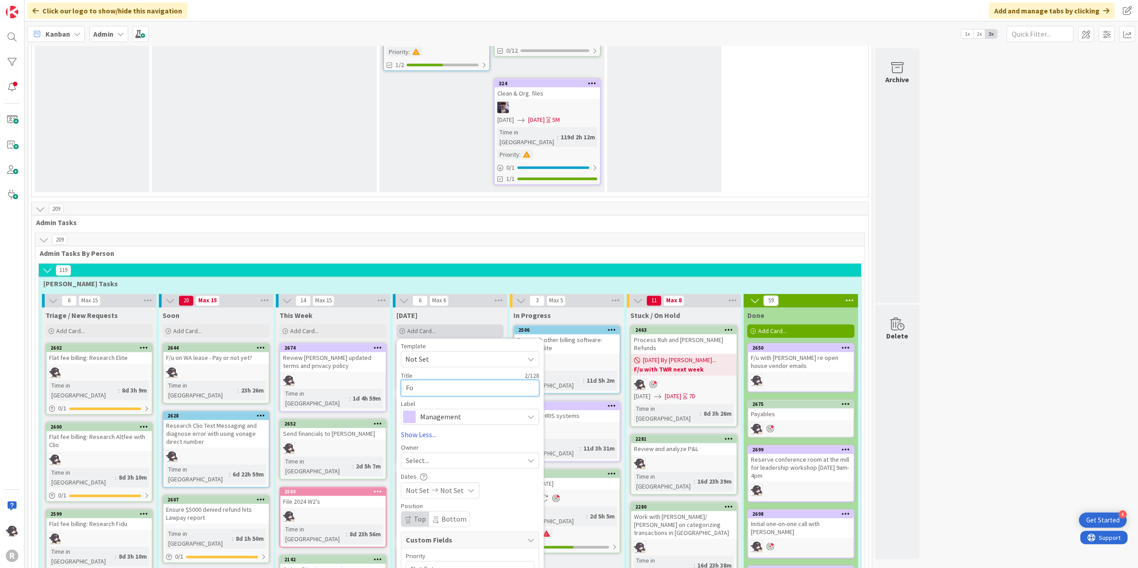
type textarea "Fol"
type textarea "x"
type textarea "Folo"
type textarea "x"
type textarea "Foloow"
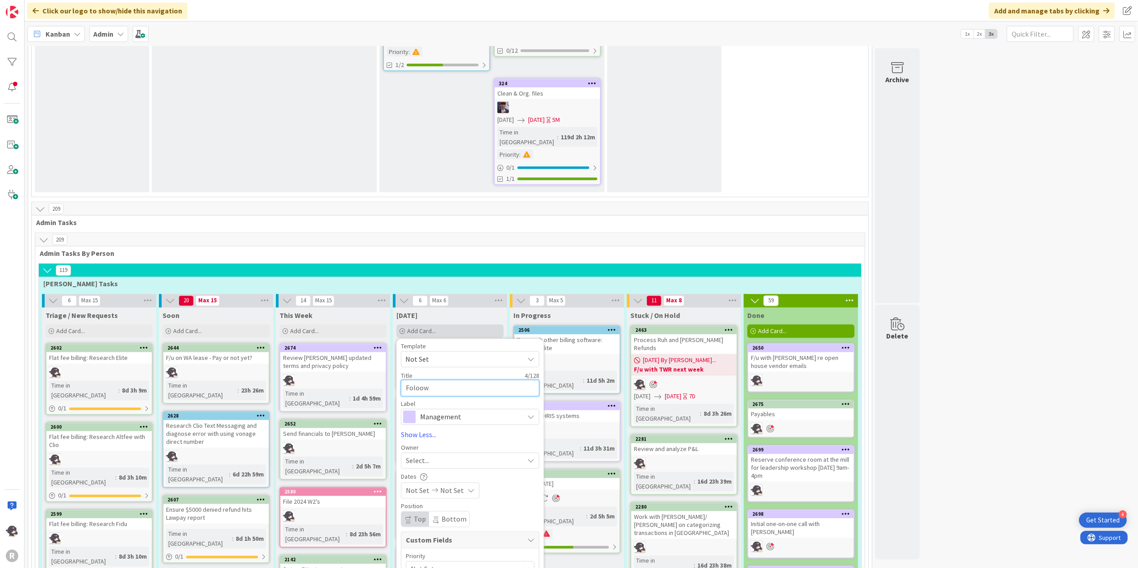
type textarea "x"
type textarea "Foloow u"
type textarea "x"
type textarea "Foloow up"
type textarea "x"
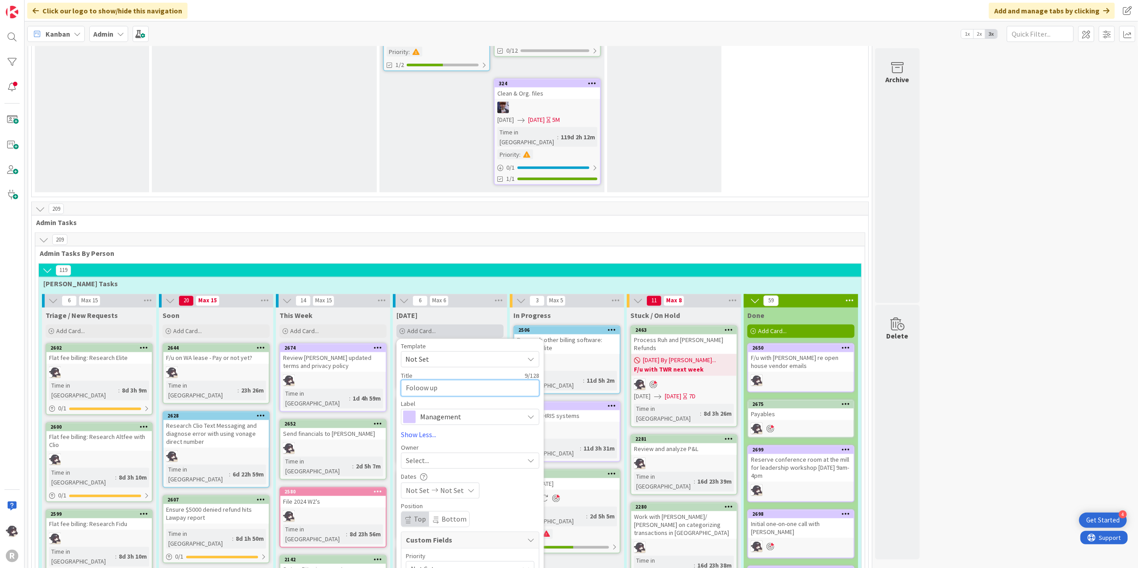
type textarea "Foloow up"
type textarea "x"
type textarea "Foloow up"
type textarea "x"
type textarea "Foloow u"
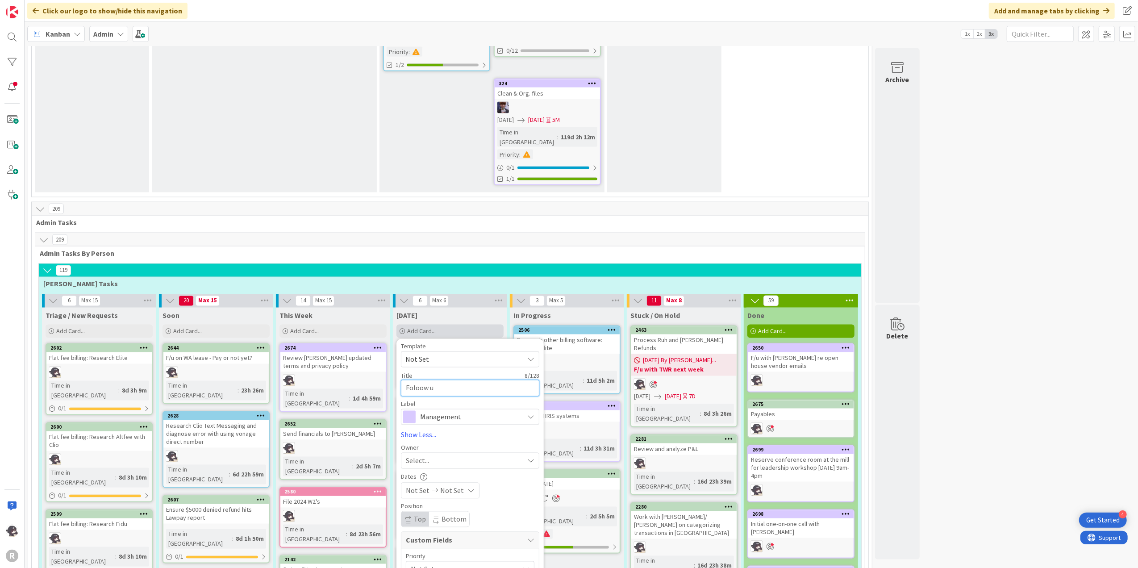
type textarea "x"
type textarea "Foloow"
type textarea "x"
type textarea "Foloow"
type textarea "x"
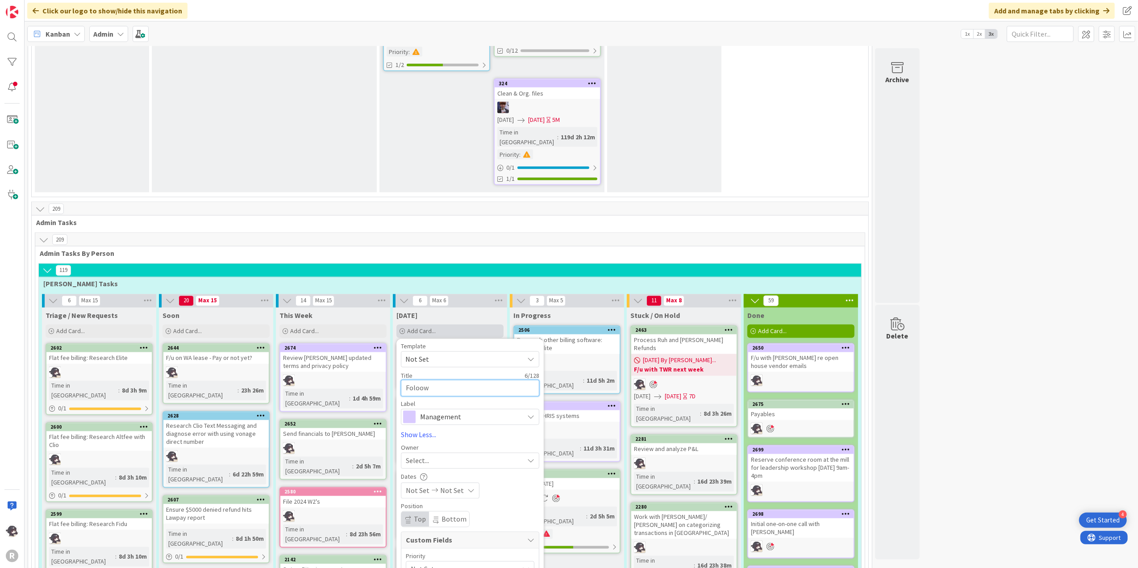
type textarea "Foloo"
type textarea "x"
type textarea "Folo"
type textarea "x"
type textarea "Fol"
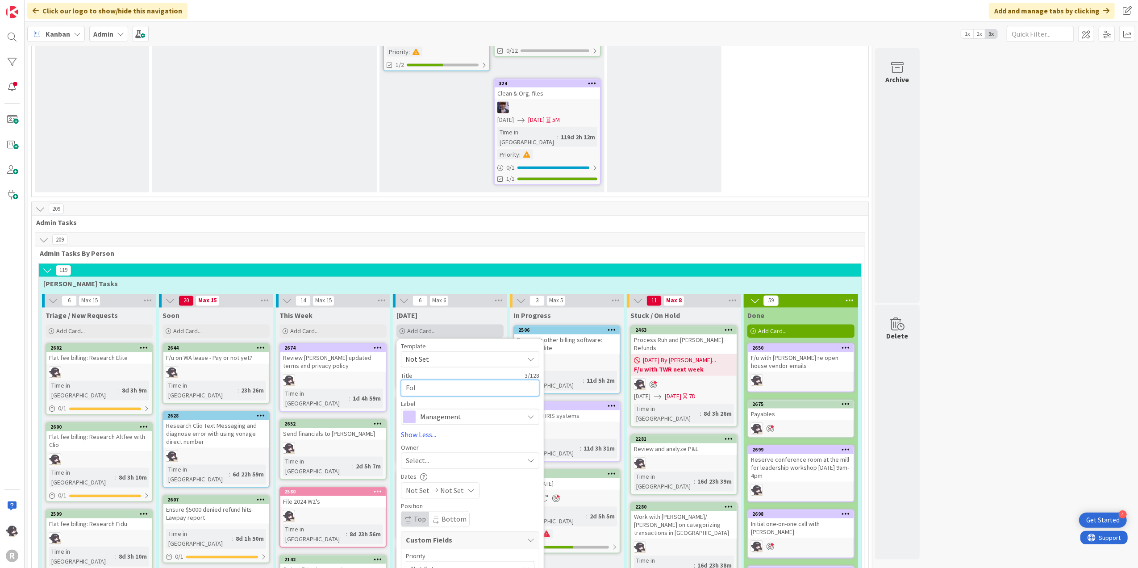
type textarea "x"
type textarea "Fo"
type textarea "x"
type textarea "Fol"
type textarea "x"
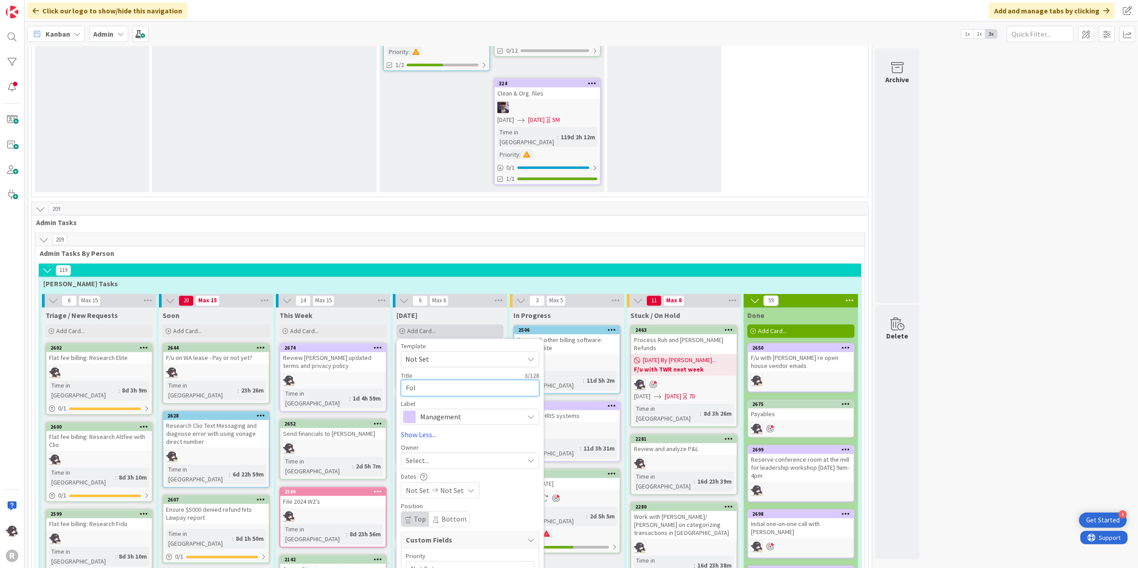
type textarea "Foll"
type textarea "x"
type textarea "Follo"
type textarea "x"
type textarea "Follow"
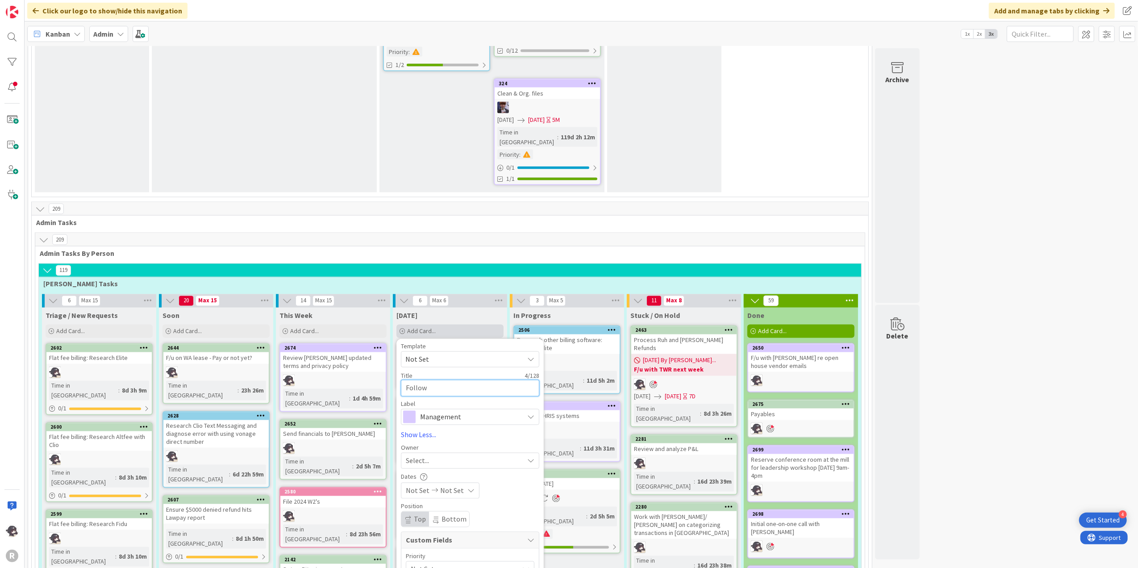
type textarea "x"
type textarea "Follow"
type textarea "x"
type textarea "Follow u"
type textarea "x"
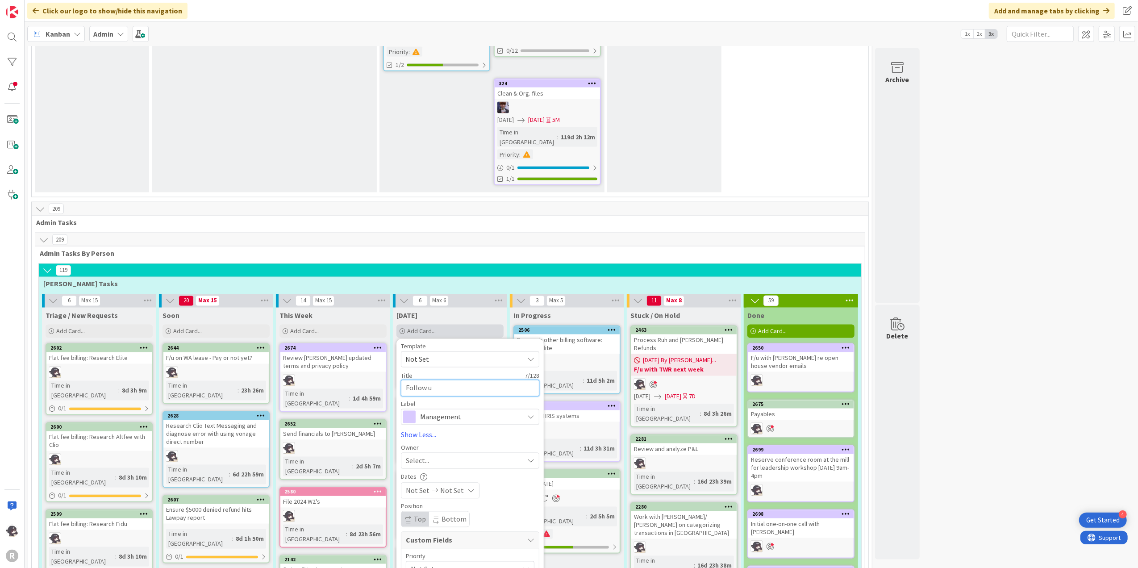
type textarea "Follow up"
type textarea "x"
type textarea "Follow up"
type textarea "x"
type textarea "Follow up w"
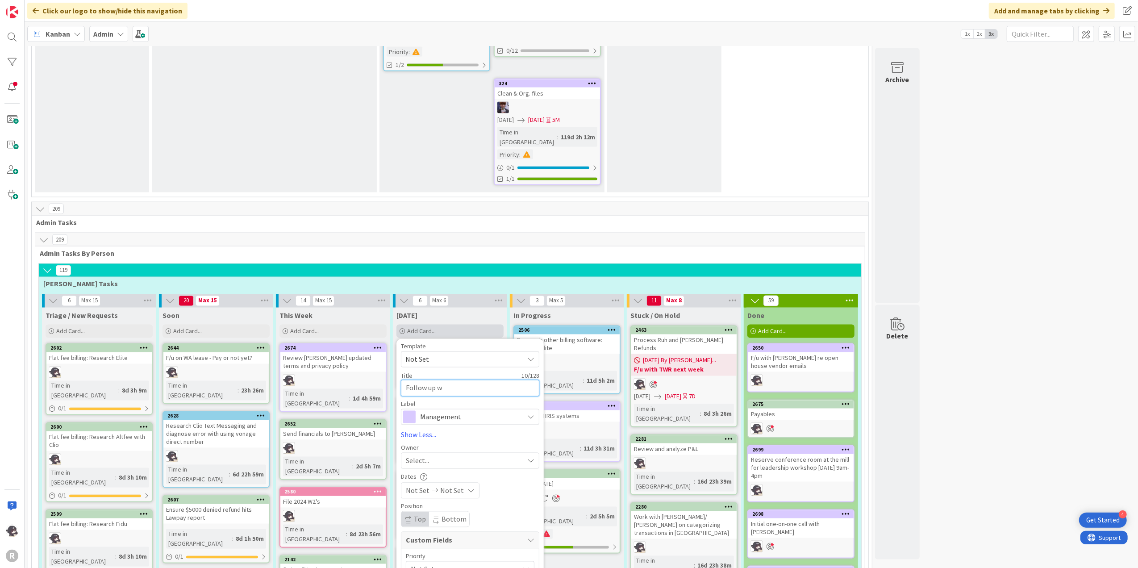
type textarea "x"
type textarea "Follow up wi"
type textarea "x"
type textarea "Follow up wit"
type textarea "x"
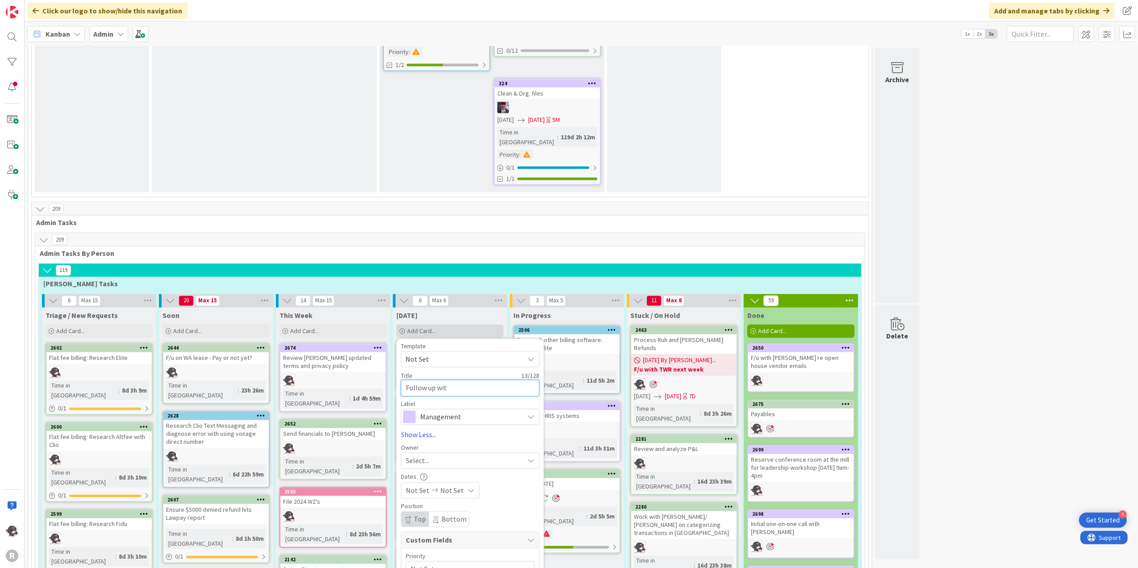
type textarea "Follow up with"
type textarea "x"
type textarea "Follow up with"
type textarea "x"
type textarea "Follow up with O"
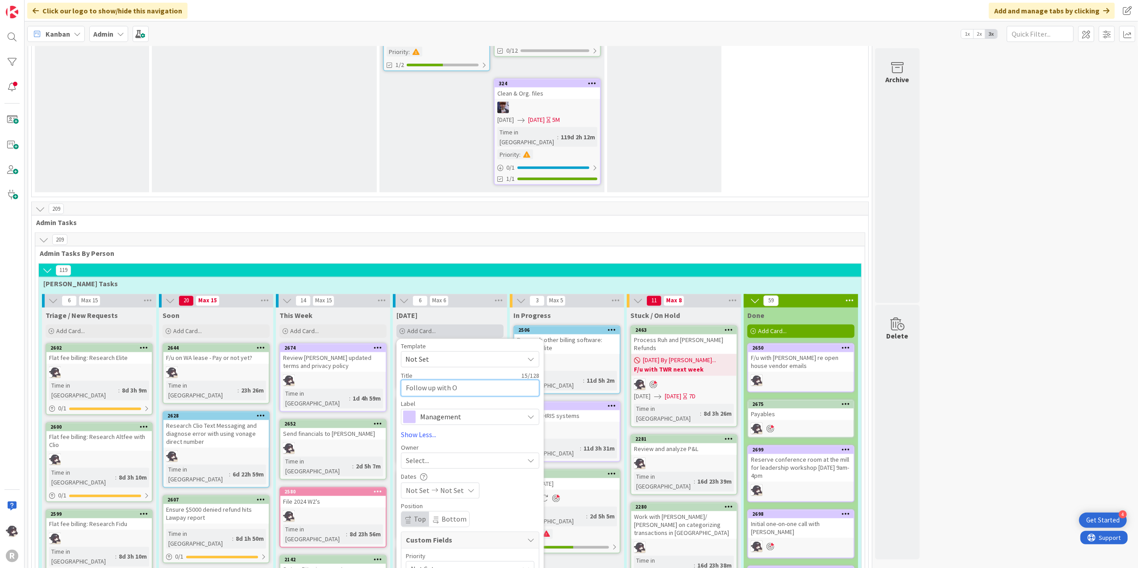
type textarea "x"
type textarea "Follow up with Or"
type textarea "x"
type textarea "Follow up with Oreg"
type textarea "x"
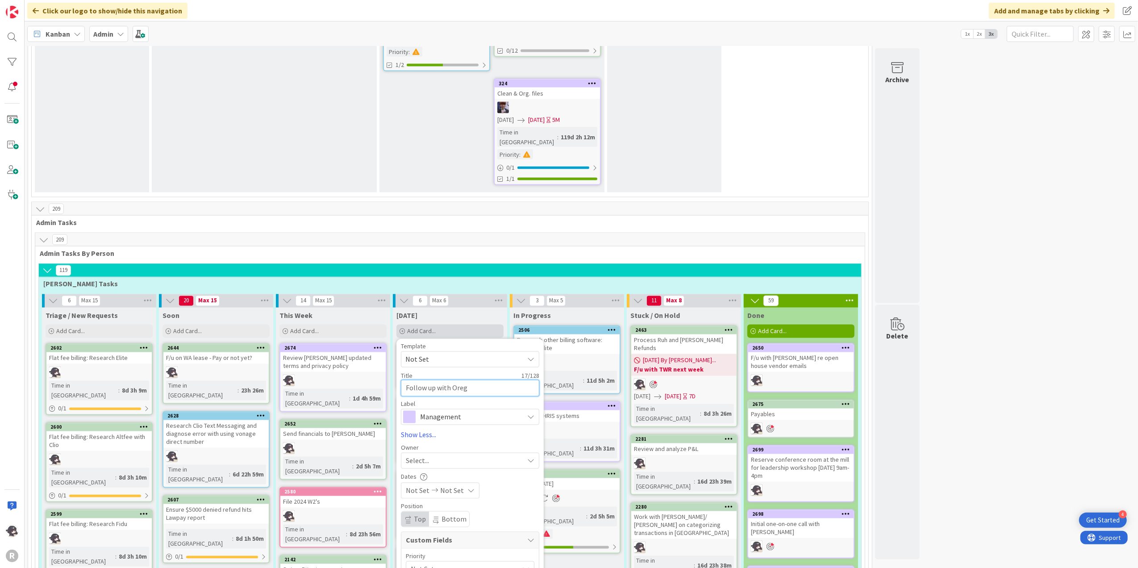
type textarea "Follow up with Orego"
type textarea "x"
type textarea "Follow up with [US_STATE]"
type textarea "x"
type textarea "Follow up with [US_STATE]"
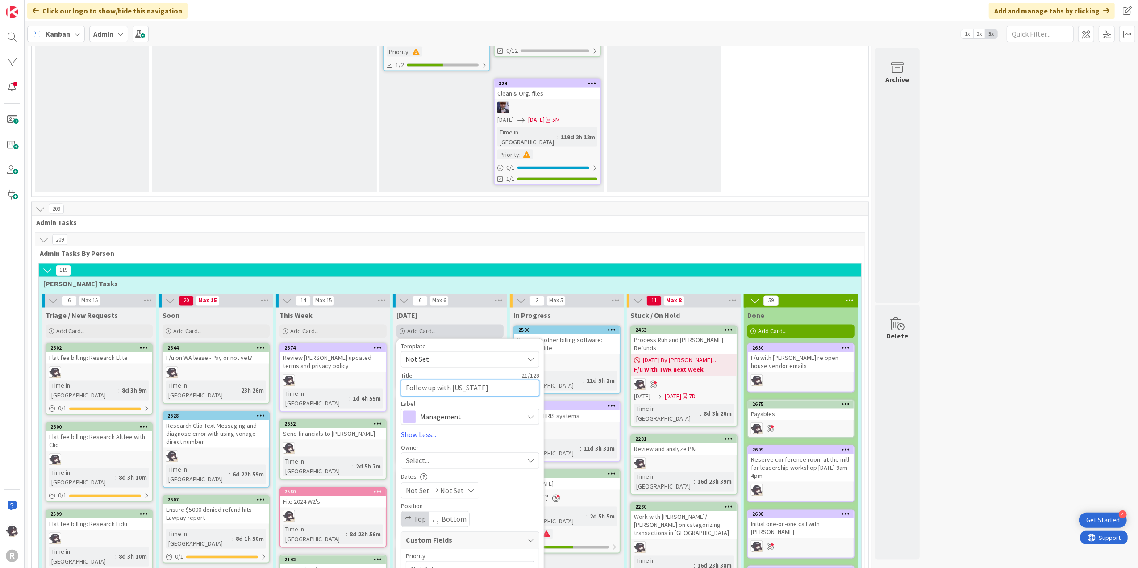
type textarea "x"
type textarea "Follow up with [US_STATE] s"
type textarea "x"
type textarea "Follow up with [US_STATE] sa"
type textarea "x"
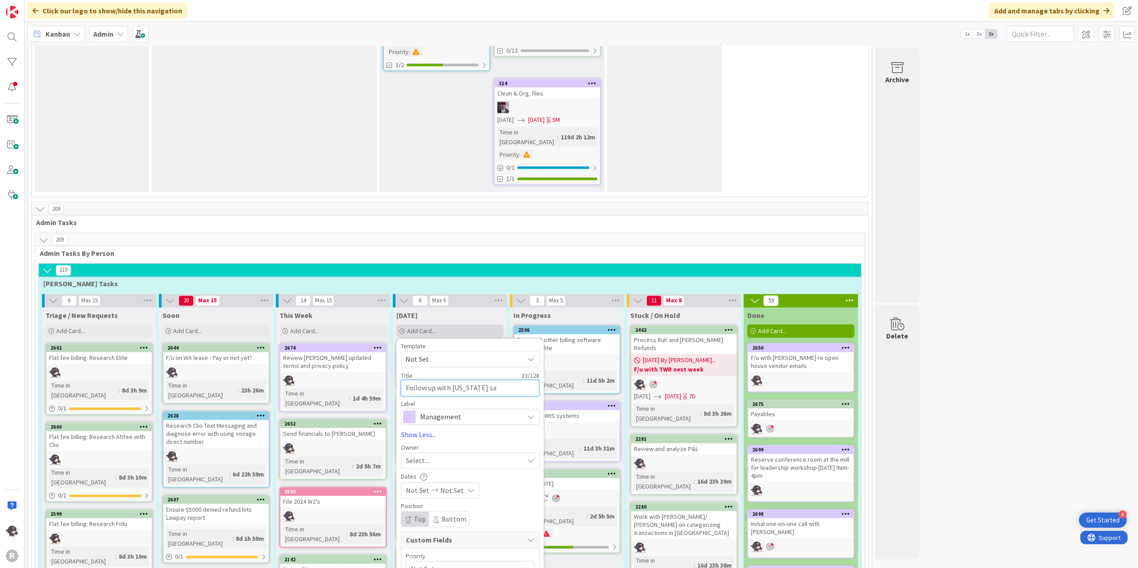
type textarea "Follow up with [US_STATE] sav"
type textarea "x"
type textarea "Follow up with [US_STATE] save"
type textarea "x"
type textarea "Follow up with [US_STATE] saves"
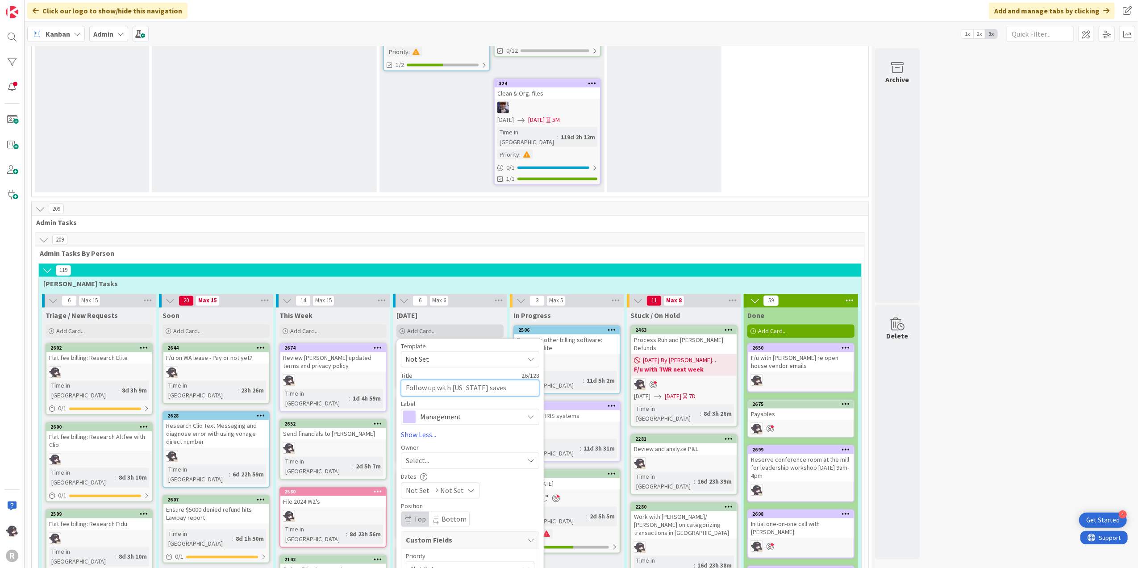
type textarea "x"
type textarea "Follow up with [US_STATE] saves"
type textarea "x"
type textarea "Follow up with [US_STATE] saves a"
type textarea "x"
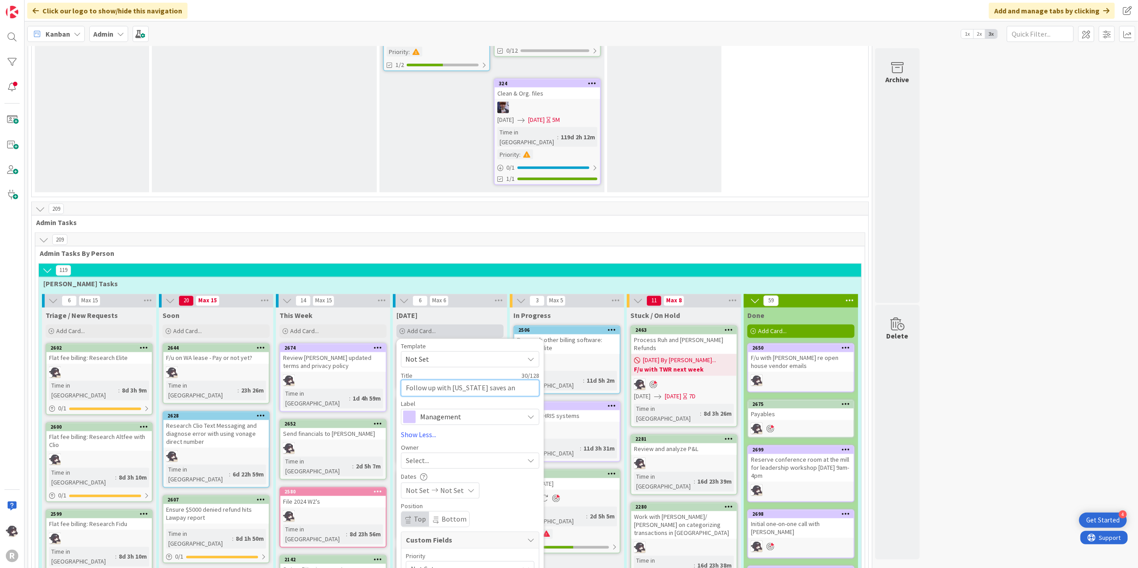
type textarea "Follow up with [US_STATE] saves and"
type textarea "x"
type textarea "Follow up with [US_STATE] saves and"
type textarea "x"
type textarea "Follow up with [US_STATE] saves and D"
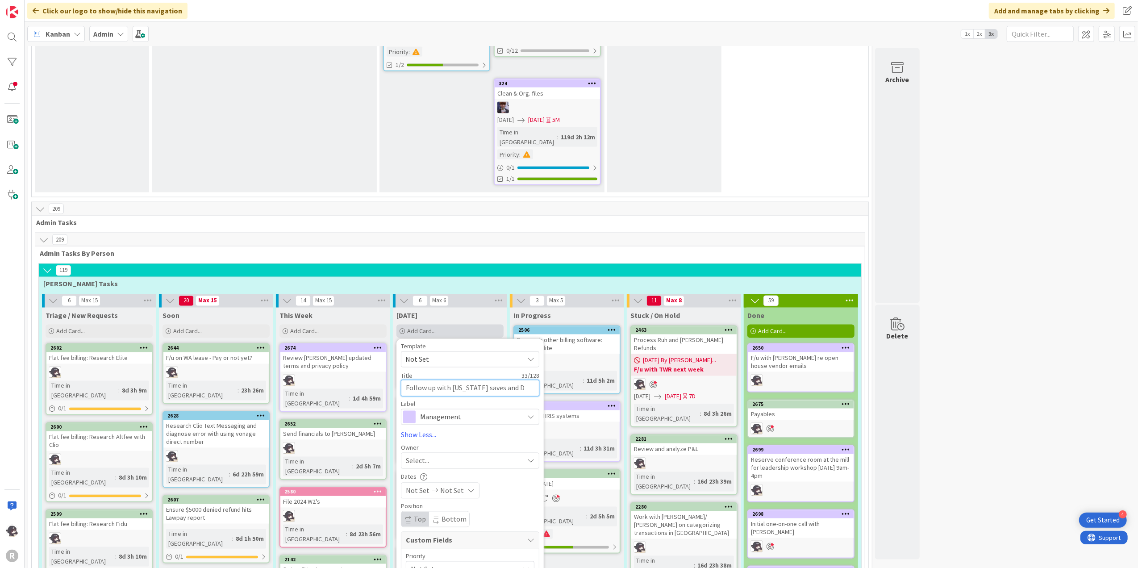
type textarea "x"
type textarea "Follow up with [US_STATE] saves and De"
type textarea "x"
type textarea "Follow up with [US_STATE] saves and Dev"
type textarea "x"
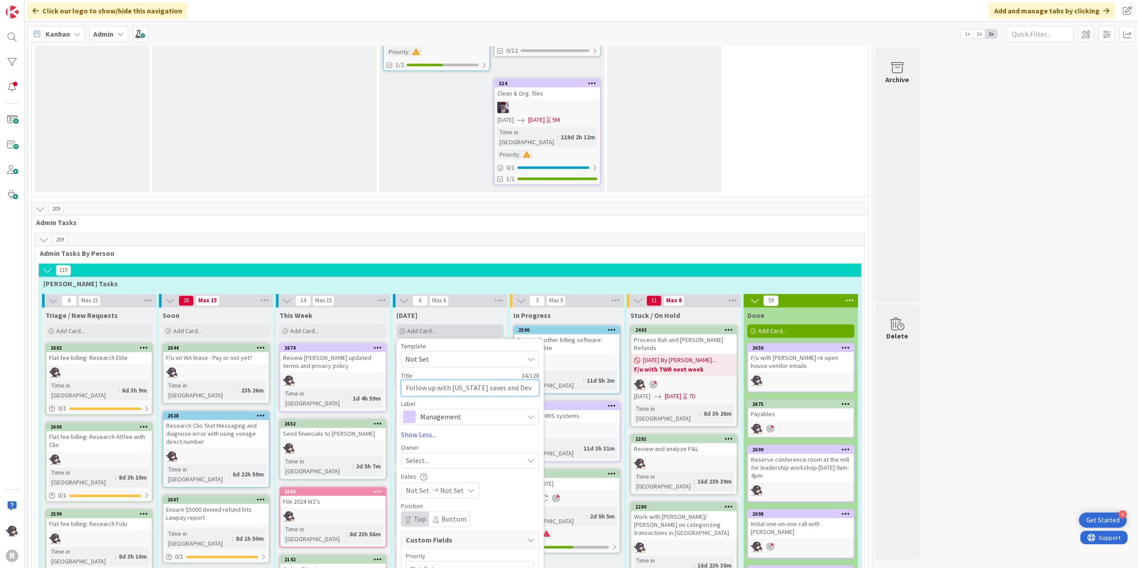
type textarea "Follow up with [US_STATE] saves and Devi"
type textarea "x"
type textarea "Follow up with [US_STATE] saves and Devin"
type textarea "x"
type textarea "Follow up with [US_STATE] saves and [PERSON_NAME]"
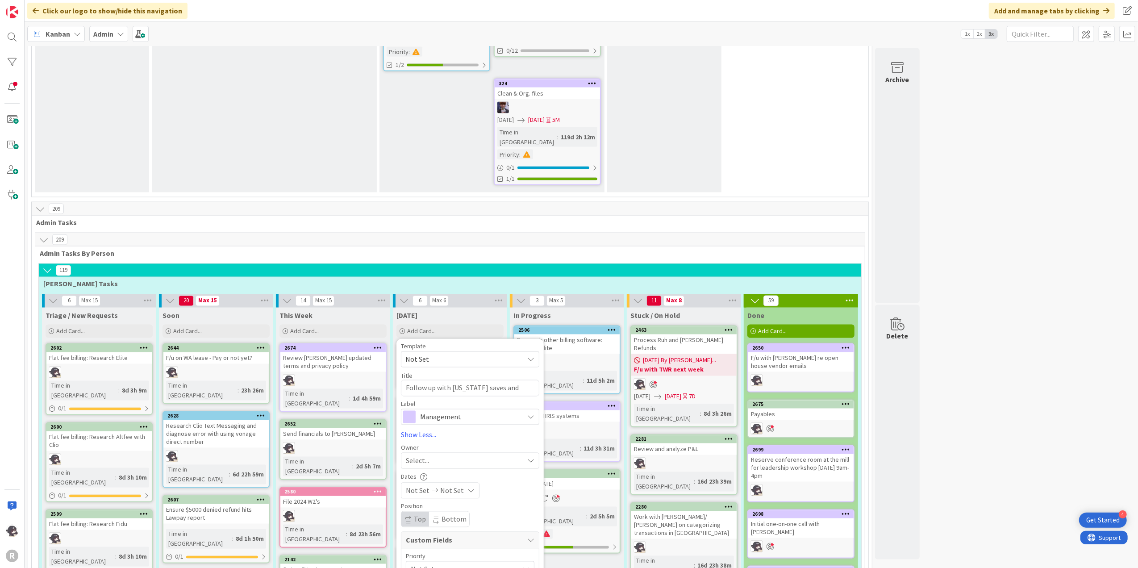
click at [460, 411] on span "Management" at bounding box center [469, 417] width 99 height 12
click at [441, 447] on span "HR" at bounding box center [488, 453] width 109 height 13
drag, startPoint x: 424, startPoint y: 315, endPoint x: 430, endPoint y: 318, distance: 7.0
click at [424, 455] on span "Select..." at bounding box center [417, 460] width 23 height 11
click at [466, 512] on span "[PERSON_NAME]" at bounding box center [456, 518] width 43 height 13
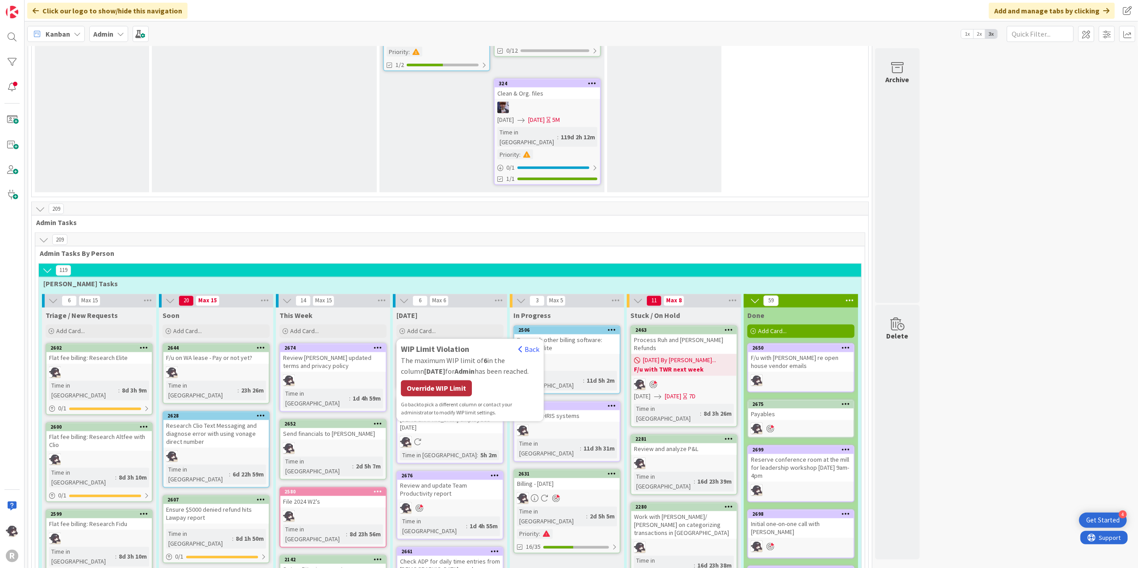
click at [449, 380] on div "Override WIP Limit" at bounding box center [436, 388] width 71 height 16
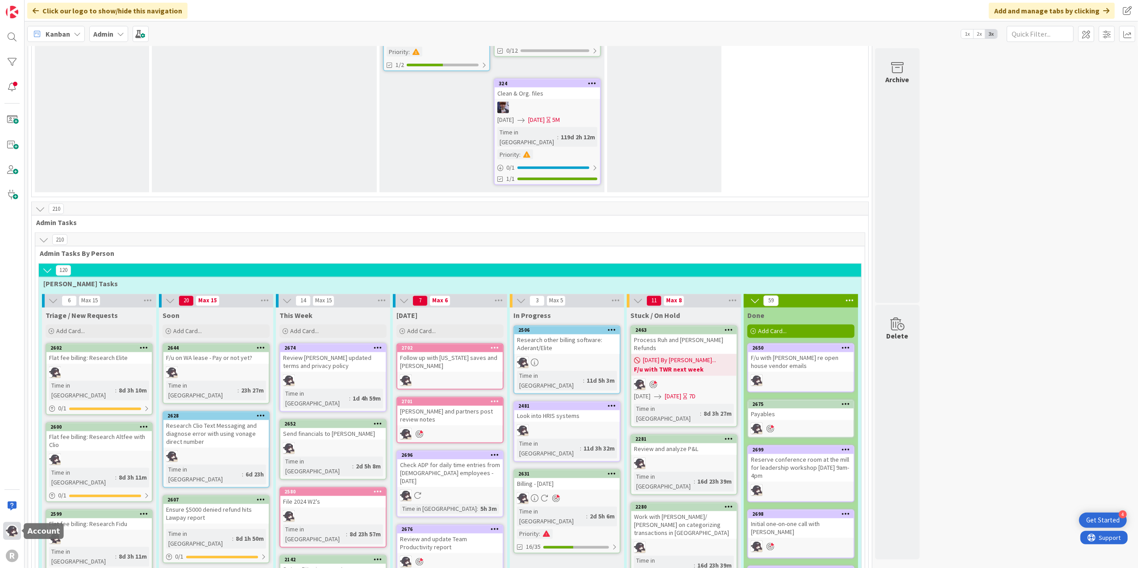
click at [4, 533] on div at bounding box center [12, 531] width 18 height 18
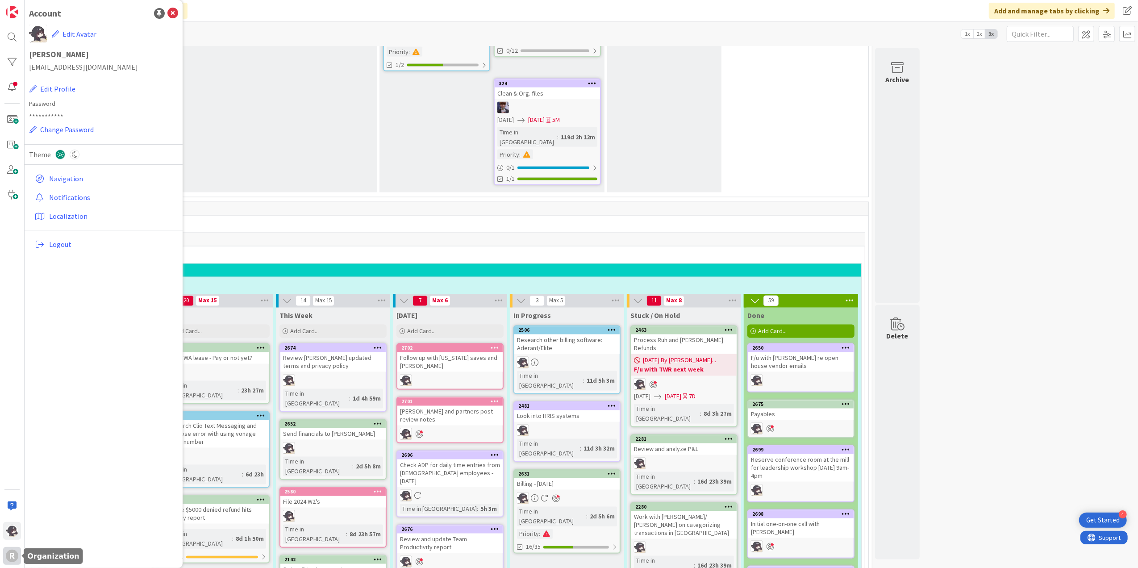
click at [9, 558] on div "R" at bounding box center [12, 556] width 12 height 12
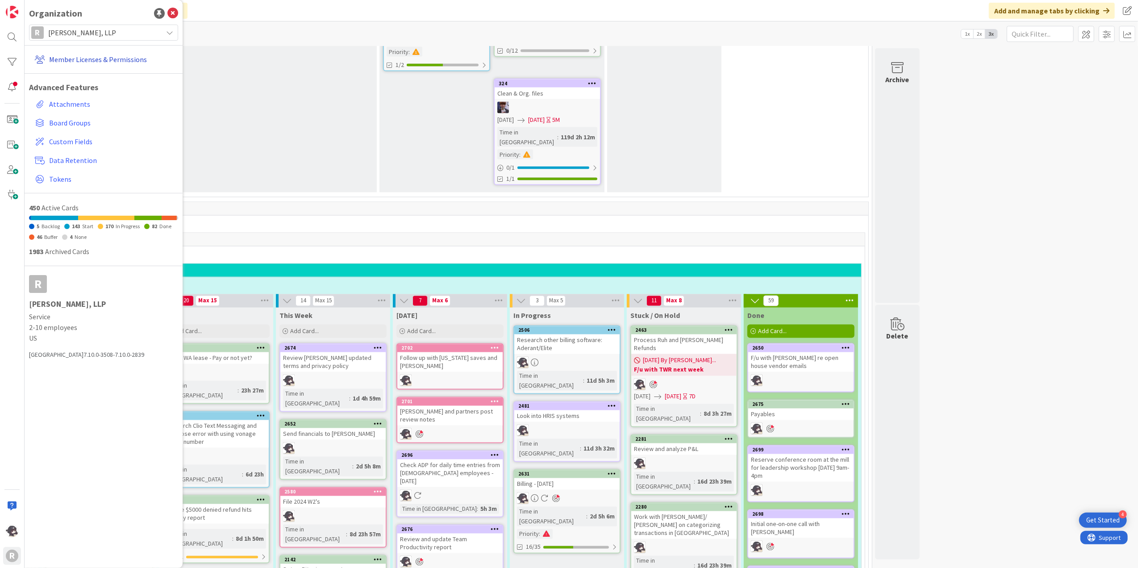
click at [118, 58] on link "Member Licenses & Permissions" at bounding box center [104, 59] width 147 height 16
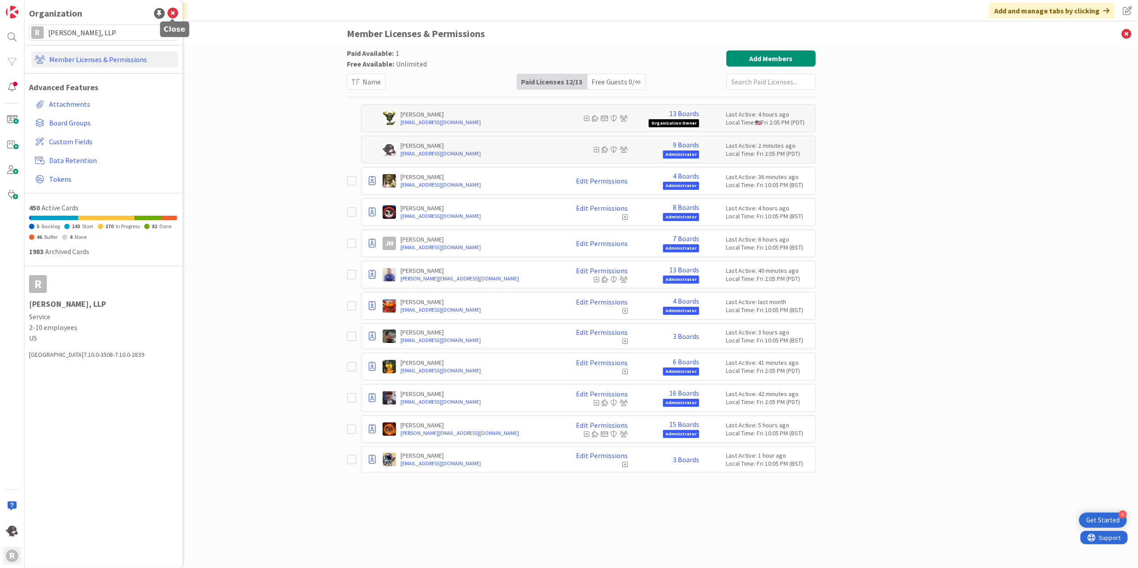
click at [173, 12] on icon at bounding box center [172, 13] width 11 height 11
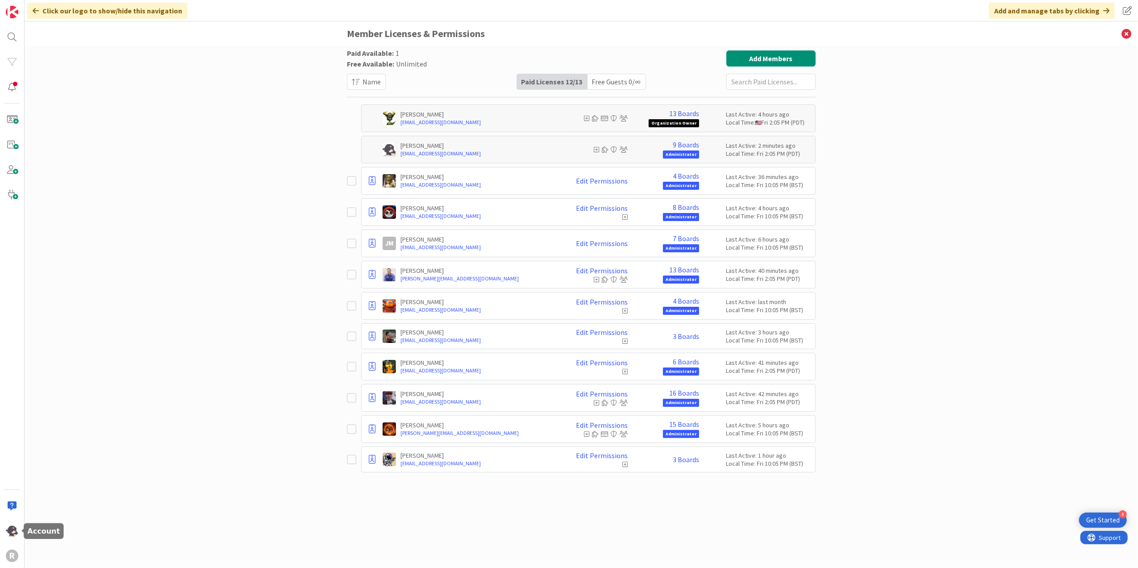
drag, startPoint x: 12, startPoint y: 529, endPoint x: 29, endPoint y: 524, distance: 17.8
click at [12, 529] on img at bounding box center [12, 531] width 12 height 12
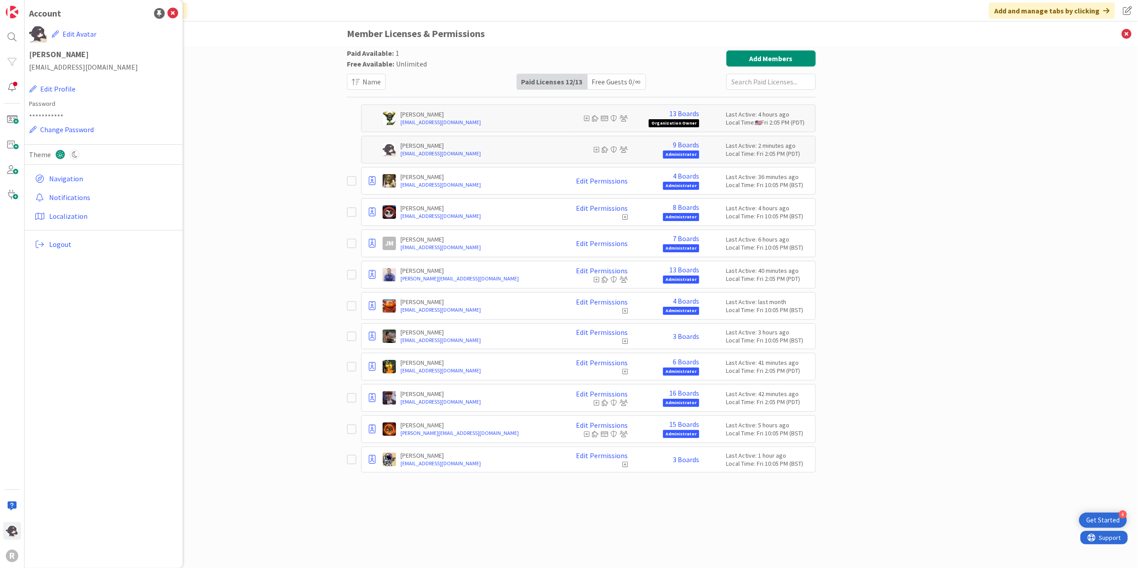
click at [238, 81] on div "Paid Available: 1 Free Available: Unlimited Name Paid Licenses 12 / 13 Free Gue…" at bounding box center [581, 307] width 1113 height 522
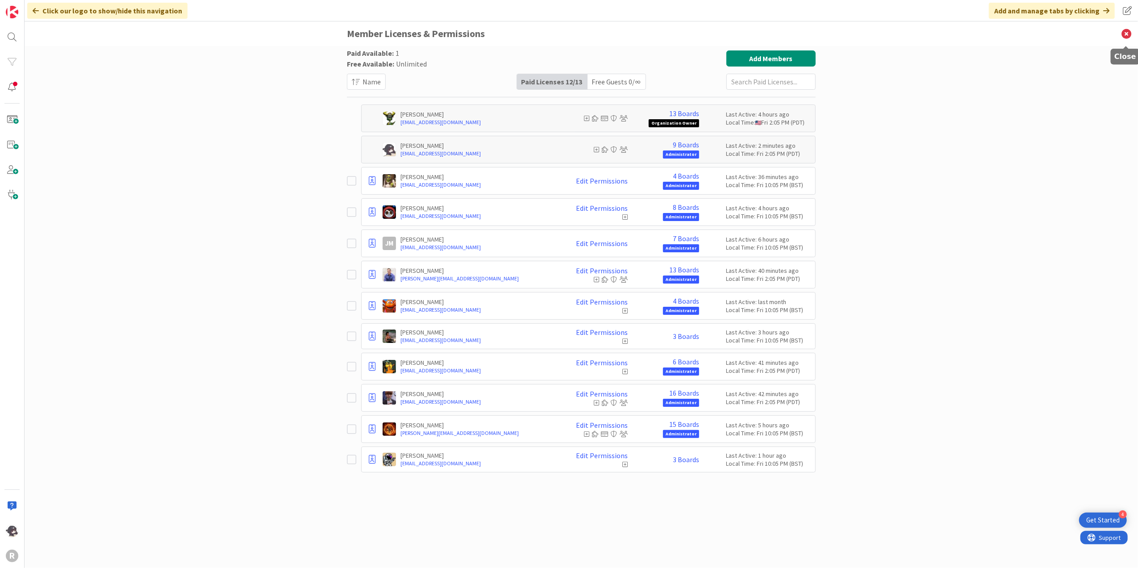
click at [1128, 29] on icon at bounding box center [1126, 33] width 23 height 25
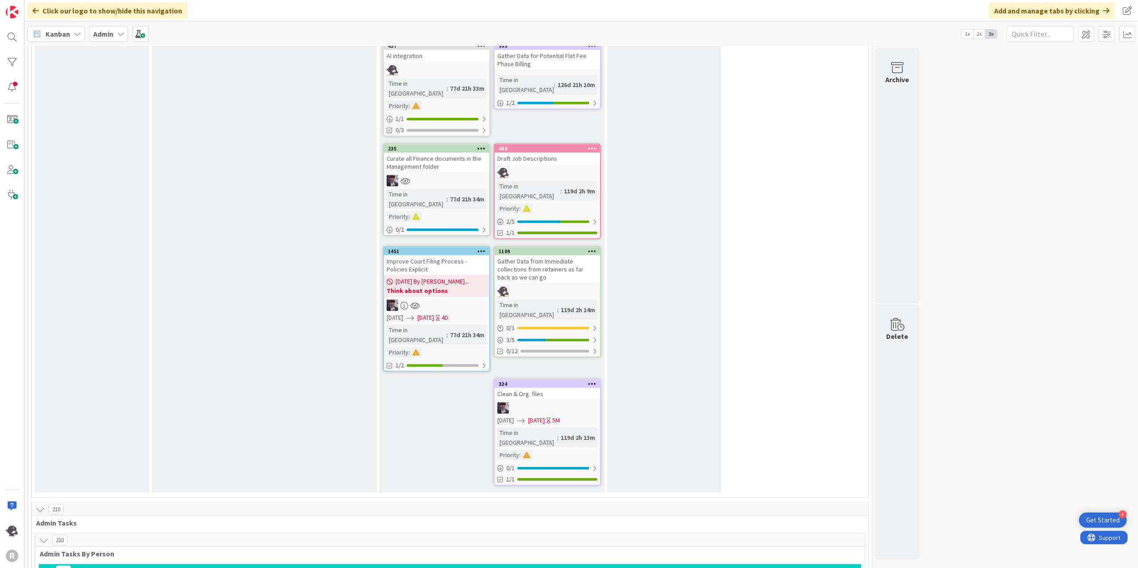
scroll to position [1309, 0]
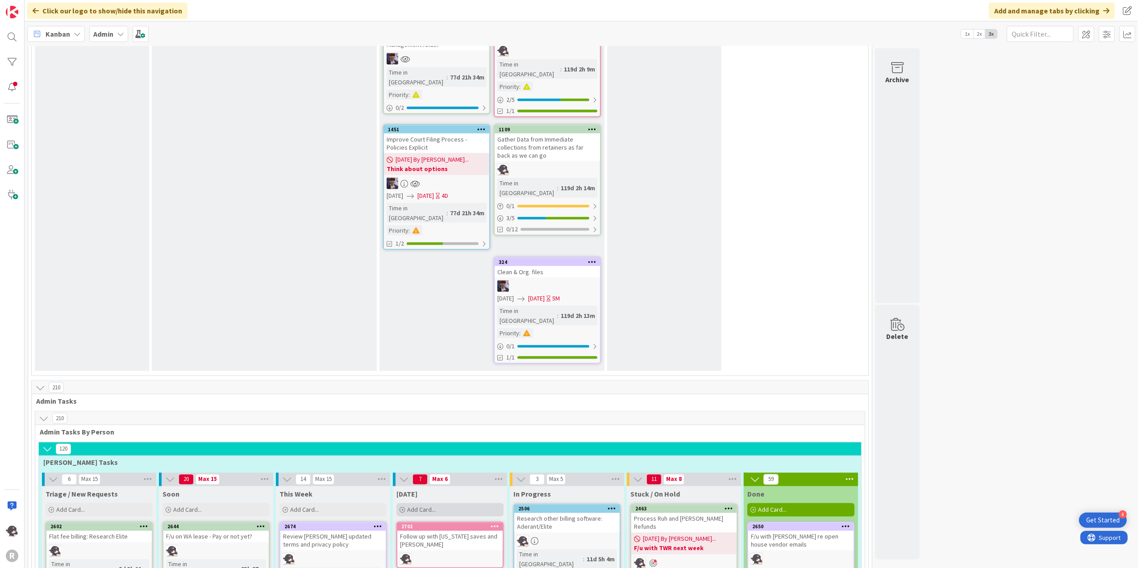
click at [445, 503] on div "Add Card..." at bounding box center [449, 509] width 107 height 13
type textarea "x"
type textarea "C"
type textarea "x"
type textarea "S"
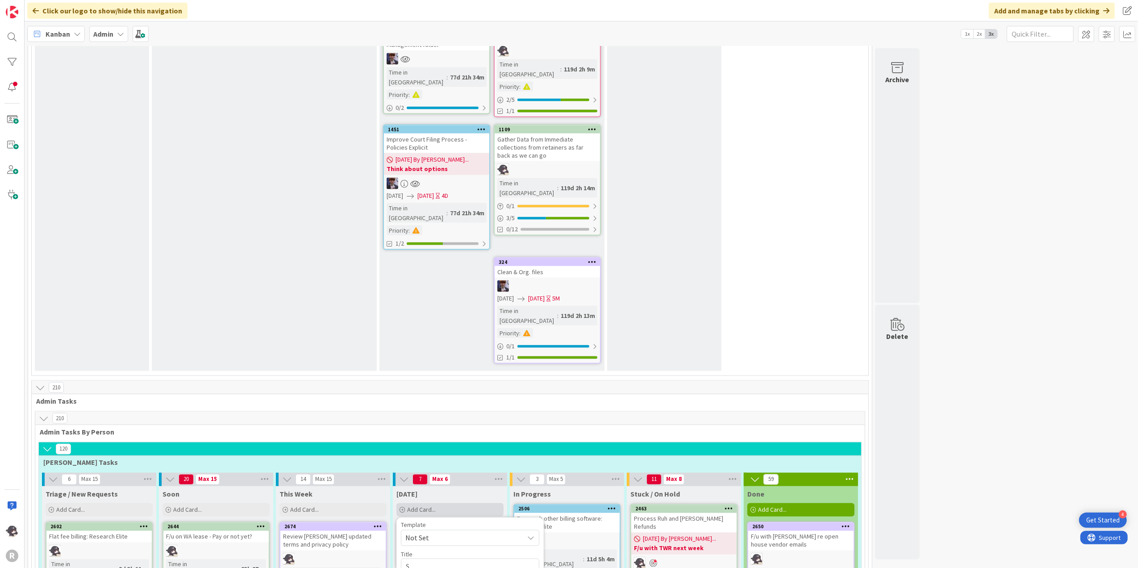
type textarea "x"
type textarea "Sc"
type textarea "x"
type textarea "Sch"
type textarea "x"
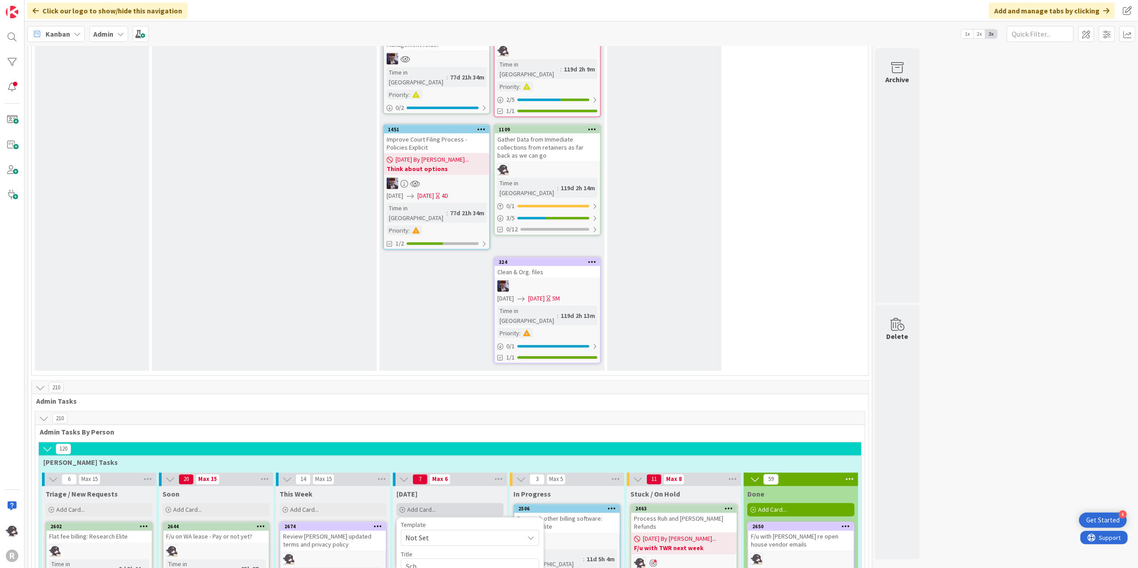
type textarea "Sche"
type textarea "x"
type textarea "Sched"
type textarea "x"
type textarea "Schedu"
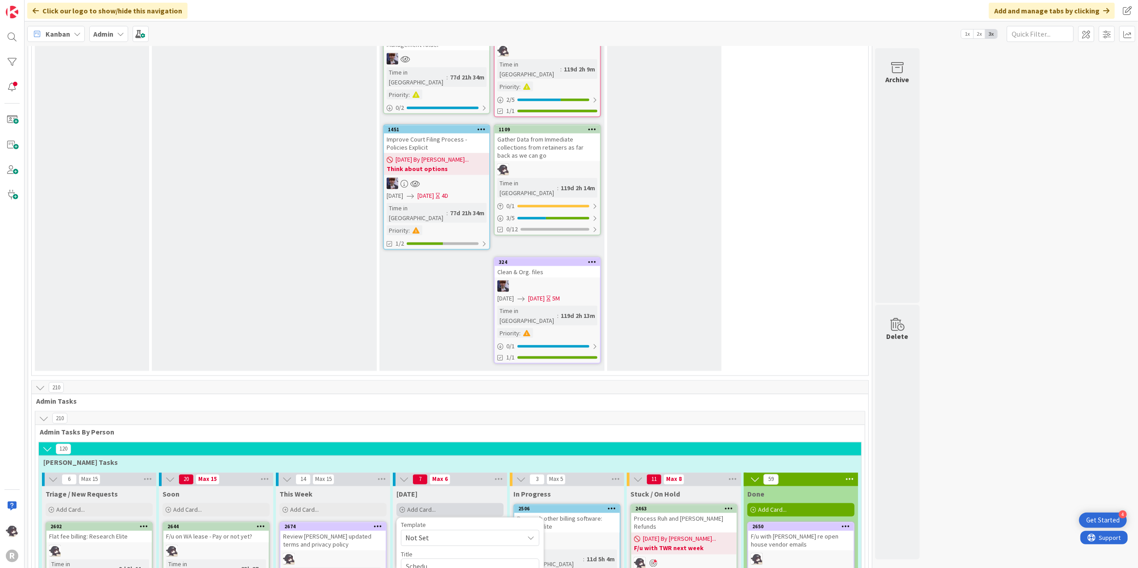
type textarea "x"
type textarea "Schedul"
type textarea "x"
type textarea "Schedule"
type textarea "x"
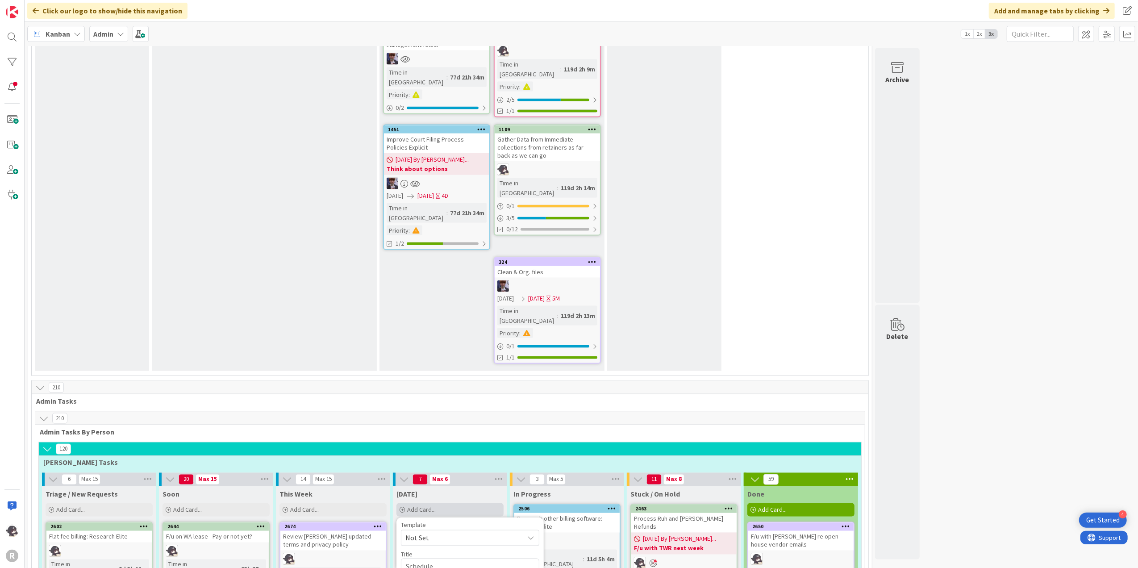
type textarea "Schedule"
type textarea "x"
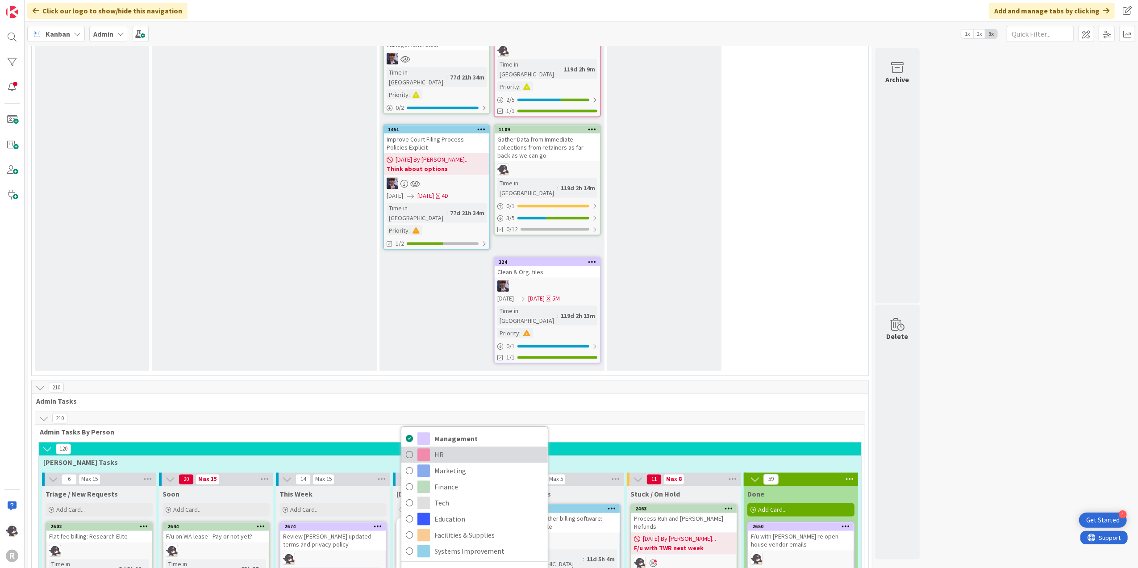
click at [441, 448] on span "HR" at bounding box center [488, 454] width 109 height 13
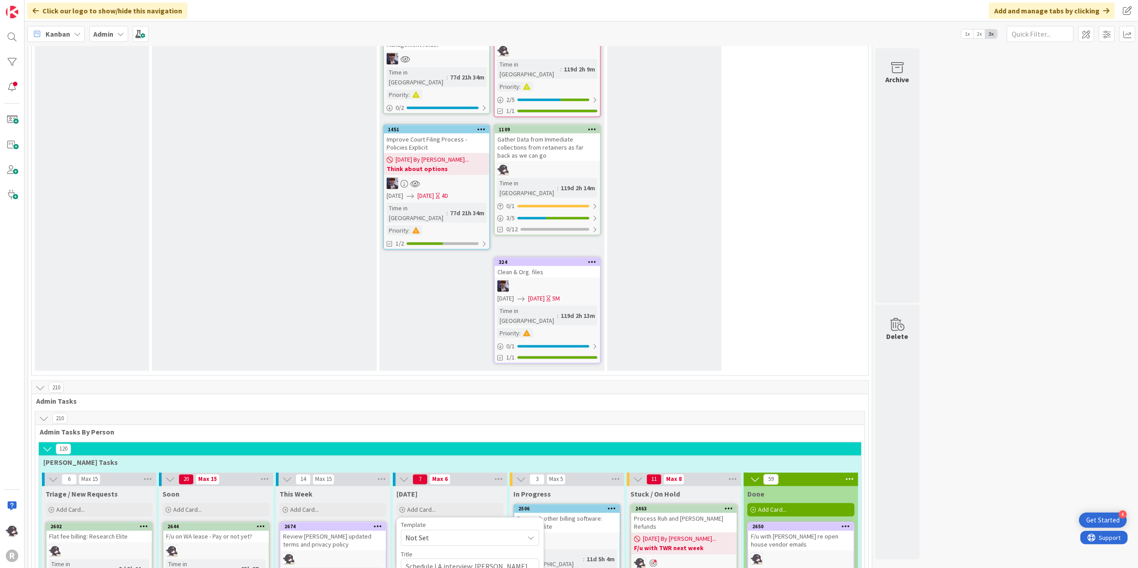
click at [450, 560] on span "[PERSON_NAME]" at bounding box center [456, 566] width 43 height 13
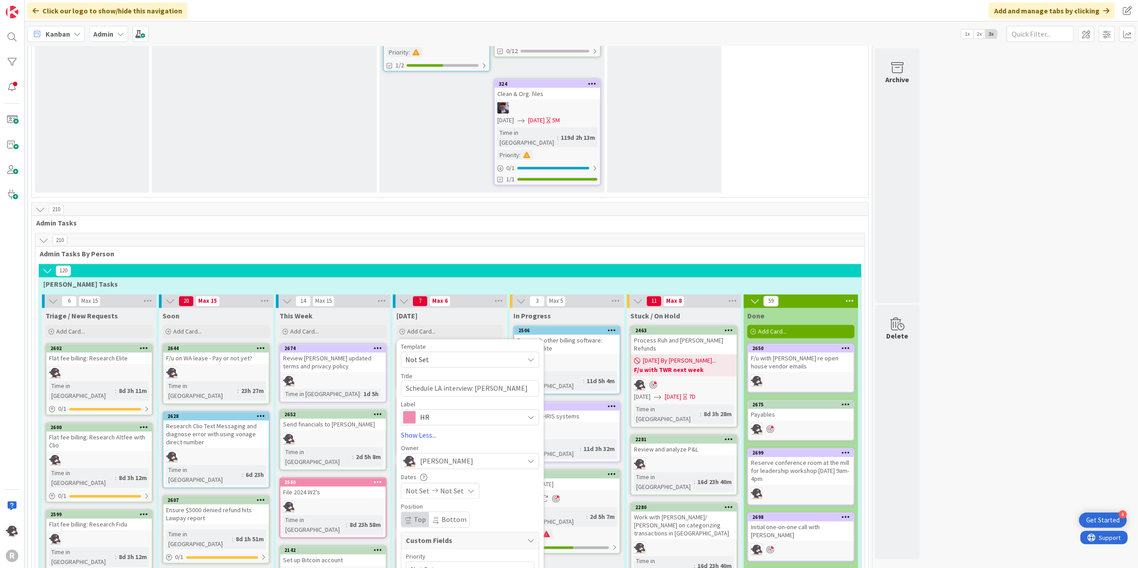
scroll to position [1488, 0]
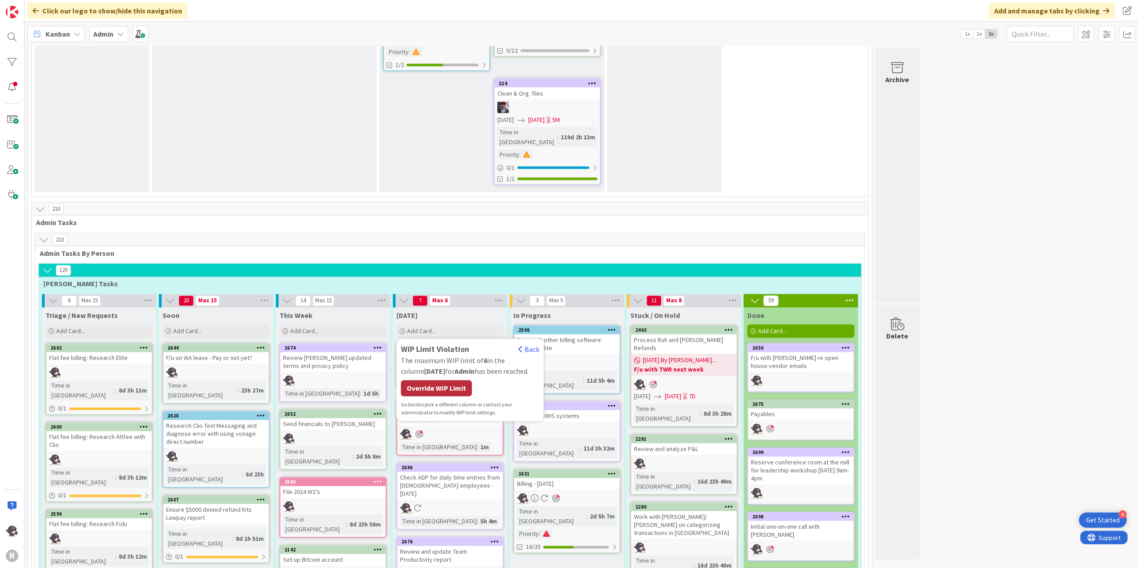
click at [447, 380] on div "Override WIP Limit" at bounding box center [436, 388] width 71 height 16
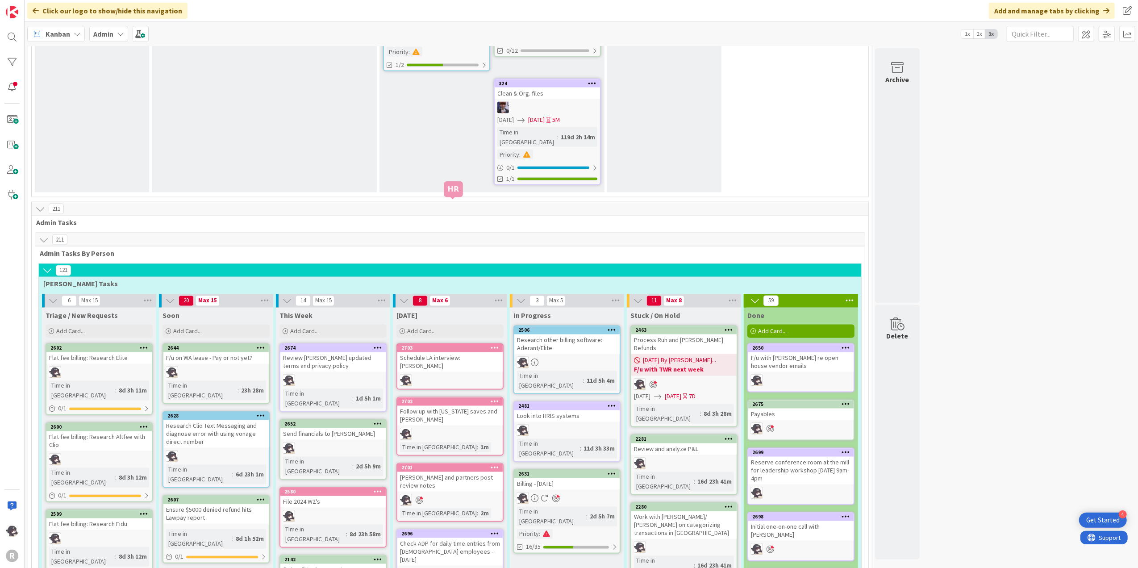
click at [448, 345] on div "2703" at bounding box center [451, 348] width 101 height 6
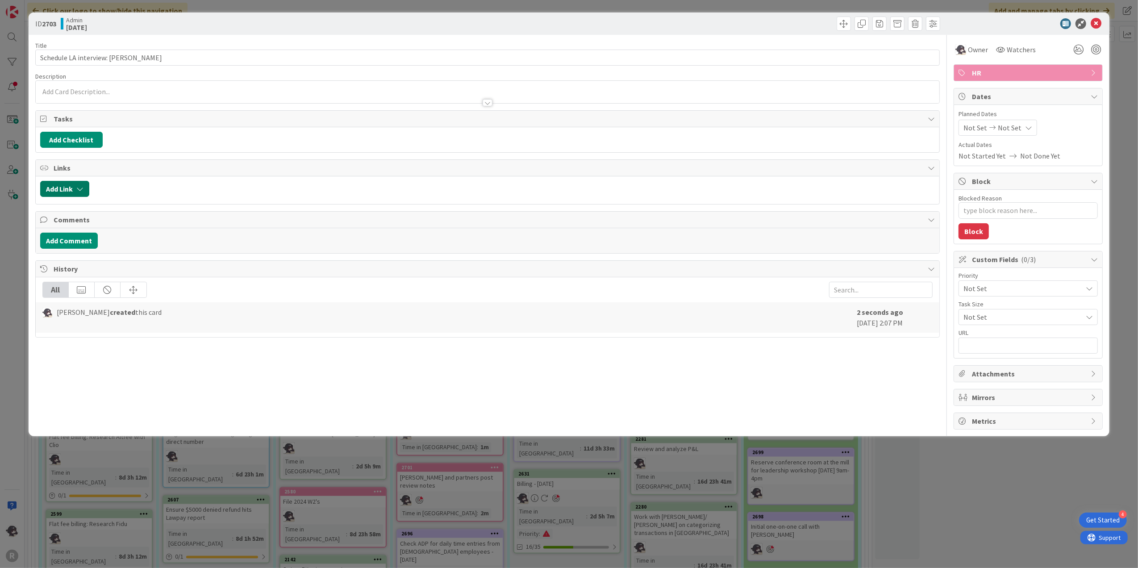
click at [75, 192] on button "Add Link" at bounding box center [64, 189] width 49 height 16
click at [67, 268] on input "text" at bounding box center [107, 265] width 125 height 16
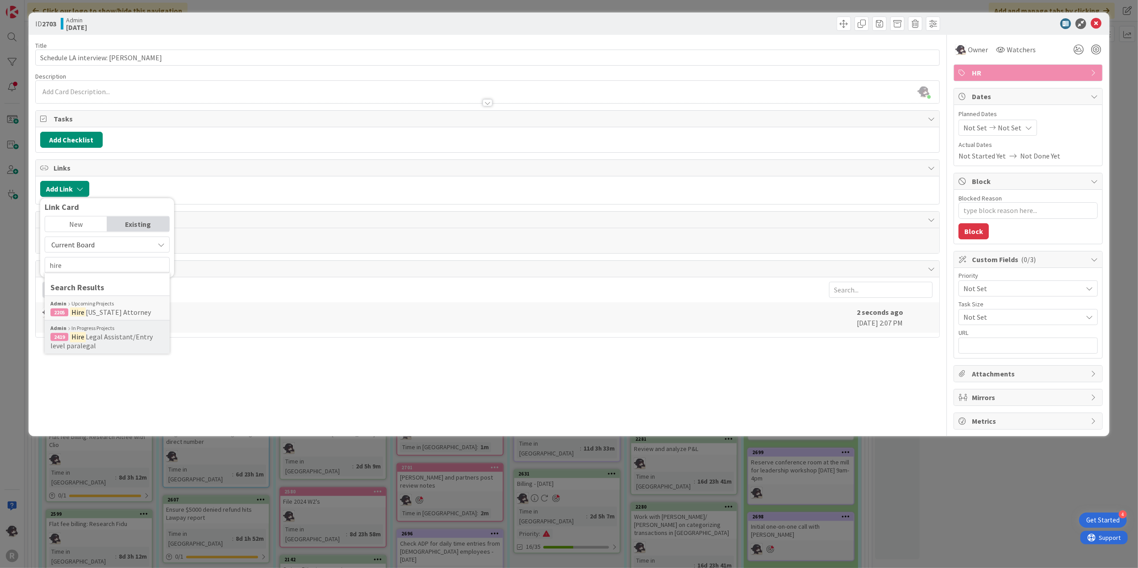
click at [110, 336] on span "Legal Assistant/Entry level paralegal" at bounding box center [101, 341] width 102 height 18
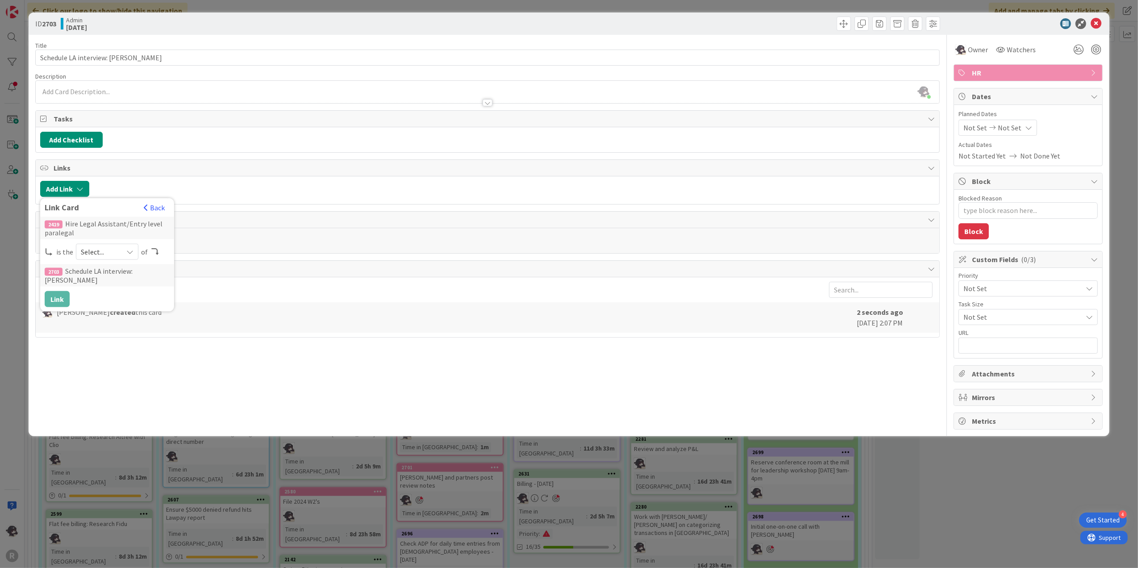
click at [103, 258] on span "Select..." at bounding box center [99, 252] width 37 height 12
click at [109, 275] on span "parent" at bounding box center [154, 272] width 101 height 13
click at [63, 300] on button "Link" at bounding box center [57, 299] width 25 height 16
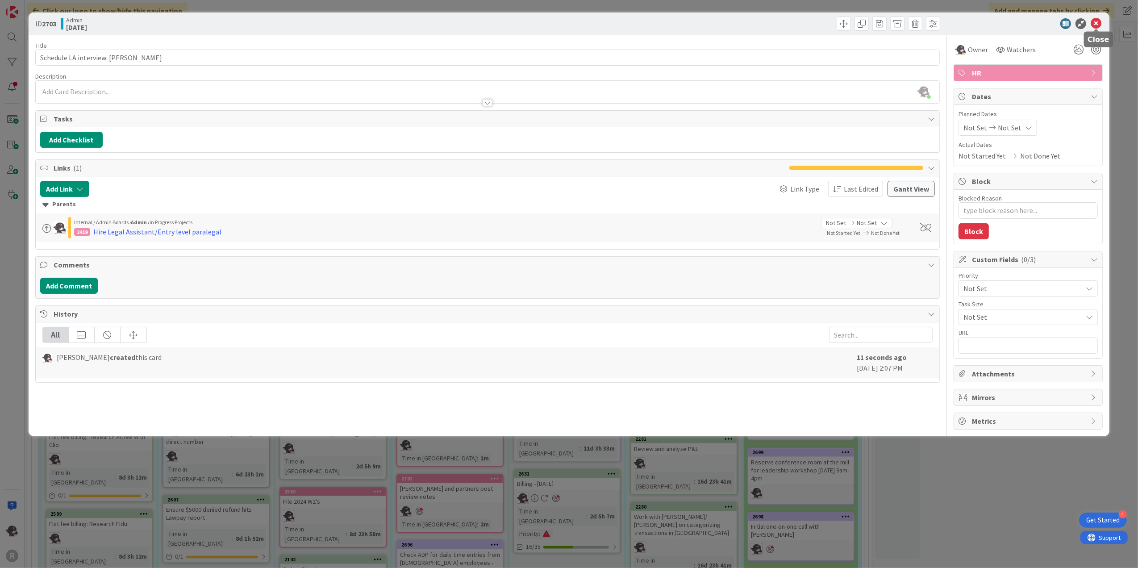
click at [1095, 26] on icon at bounding box center [1096, 23] width 11 height 11
